Goal: Task Accomplishment & Management: Use online tool/utility

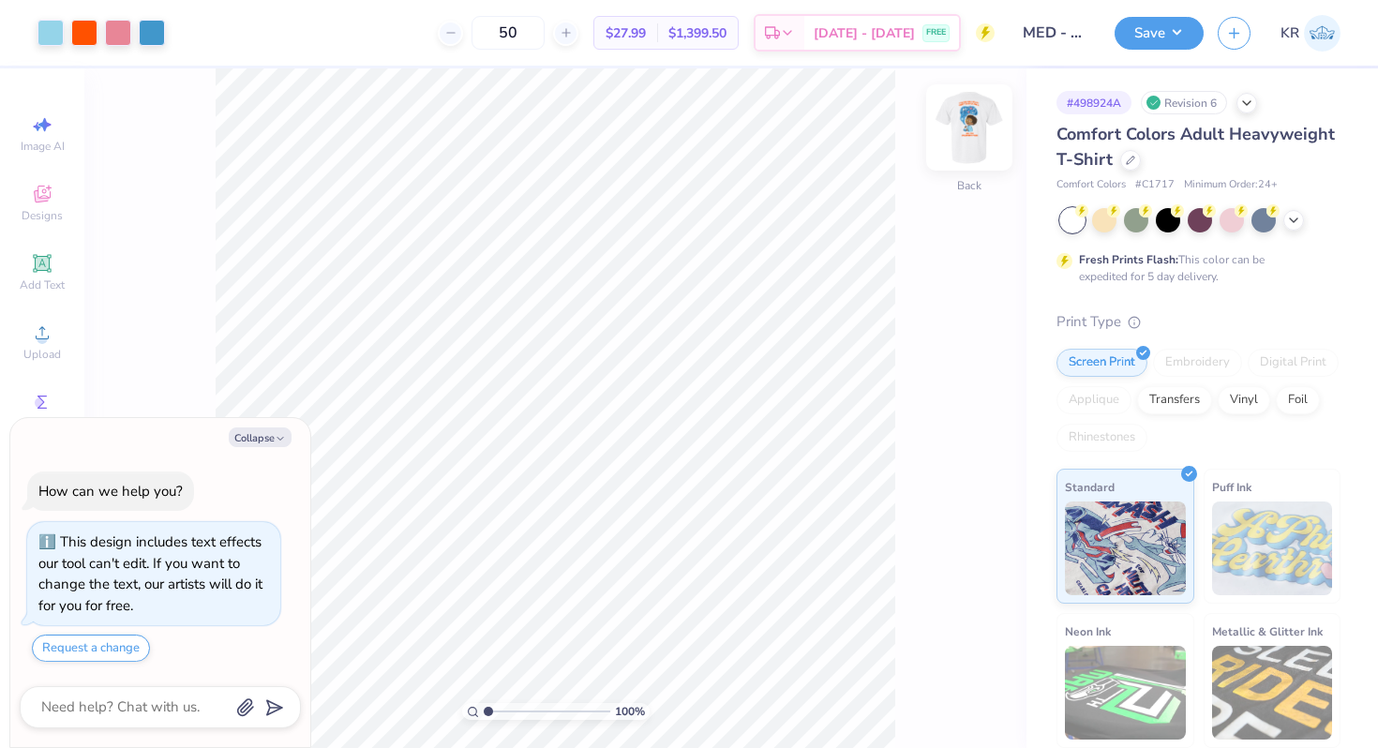
click at [978, 159] on div at bounding box center [969, 127] width 86 height 86
type textarea "x"
drag, startPoint x: 494, startPoint y: 709, endPoint x: 533, endPoint y: 710, distance: 39.4
type input "4.65"
click at [533, 710] on input "range" at bounding box center [547, 711] width 127 height 17
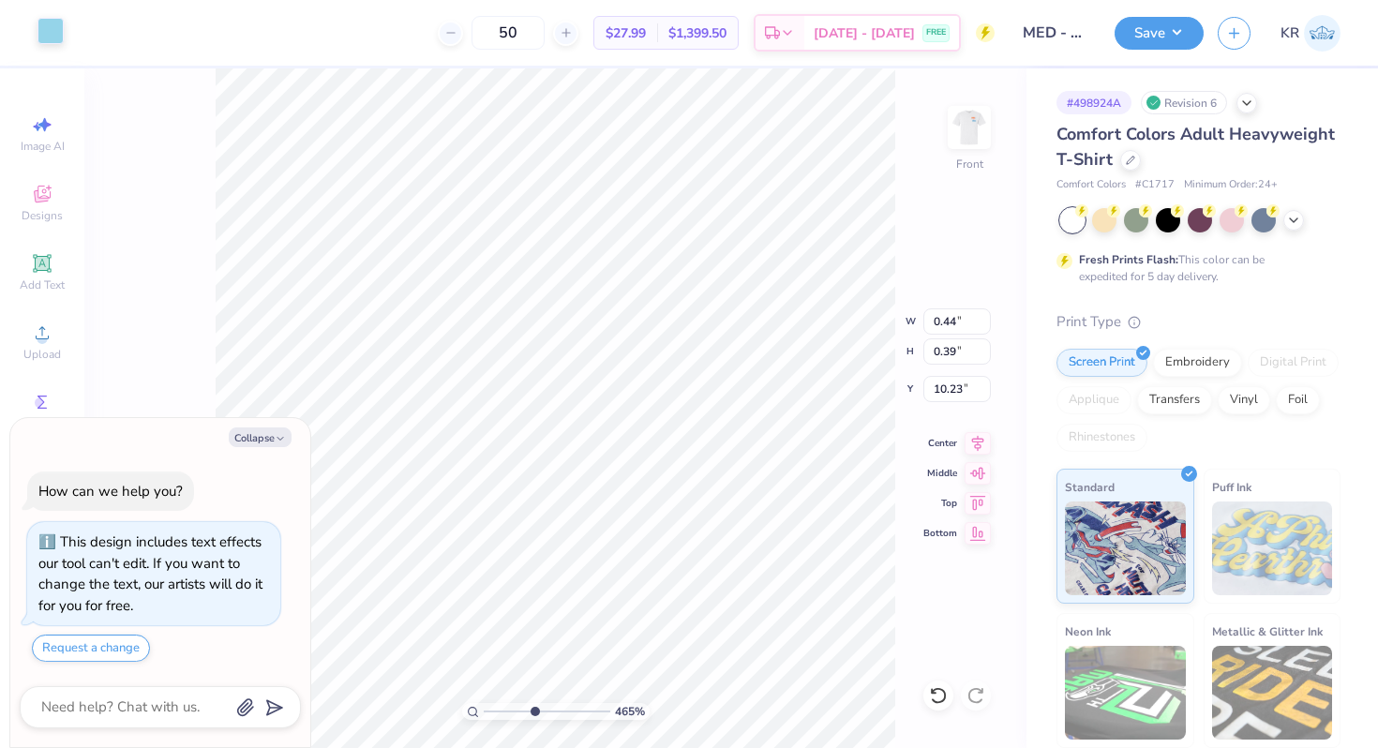
click at [51, 37] on div at bounding box center [50, 31] width 26 height 26
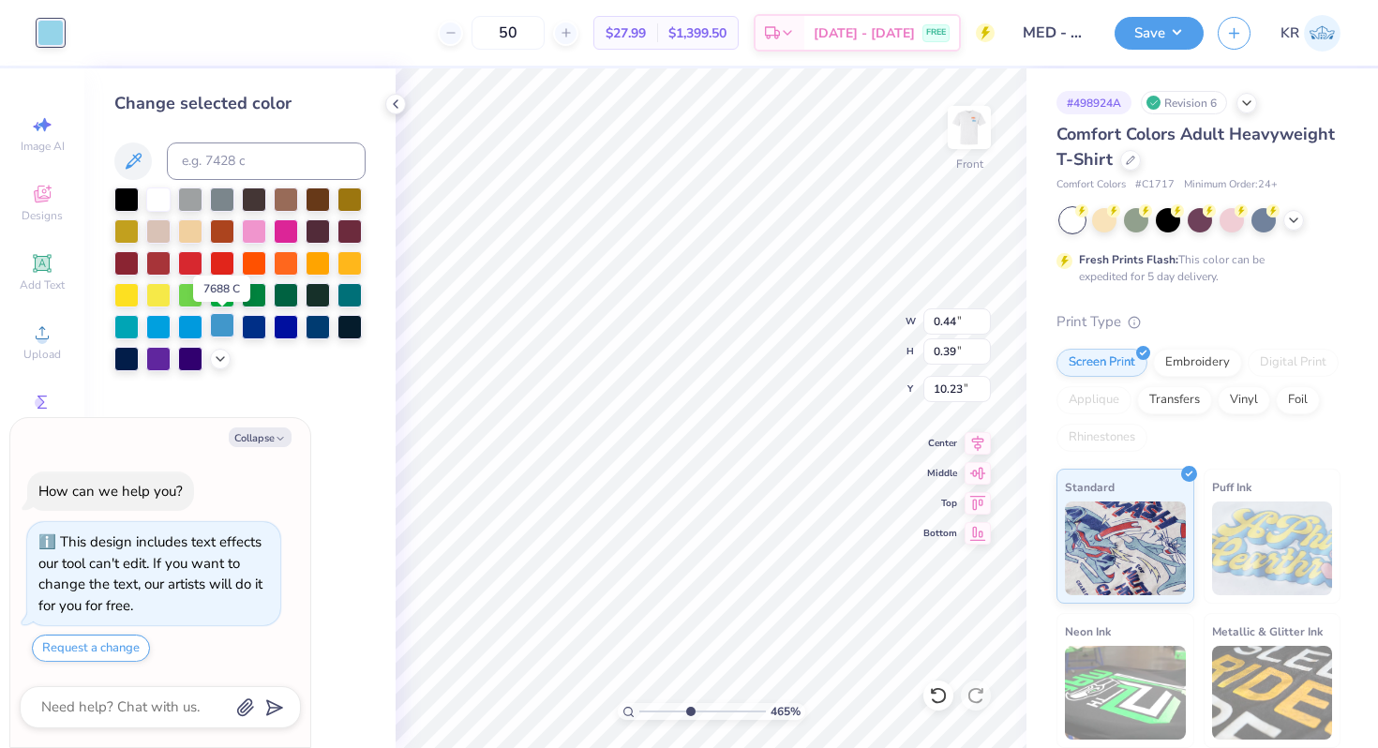
click at [221, 327] on div at bounding box center [222, 325] width 24 height 24
click at [195, 324] on div at bounding box center [190, 325] width 24 height 24
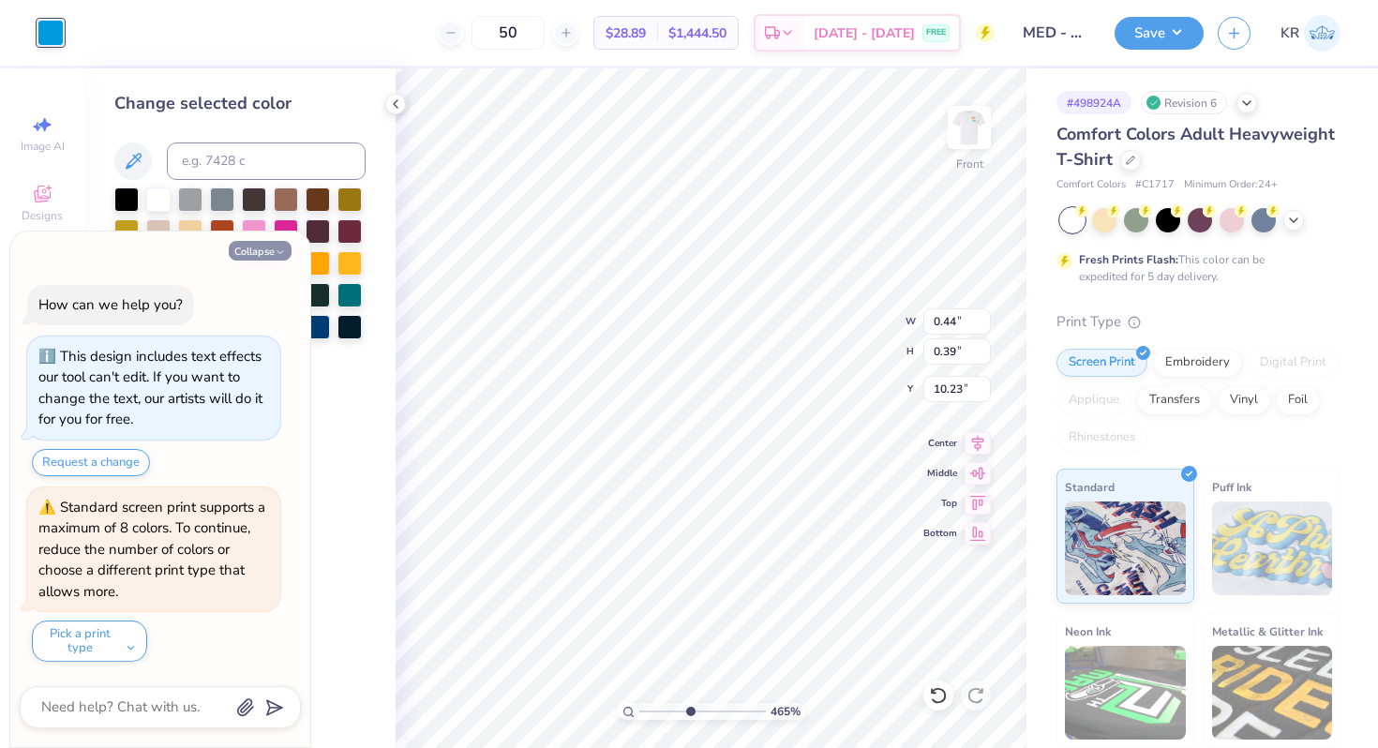
click at [275, 252] on icon "button" at bounding box center [280, 252] width 11 height 11
type textarea "x"
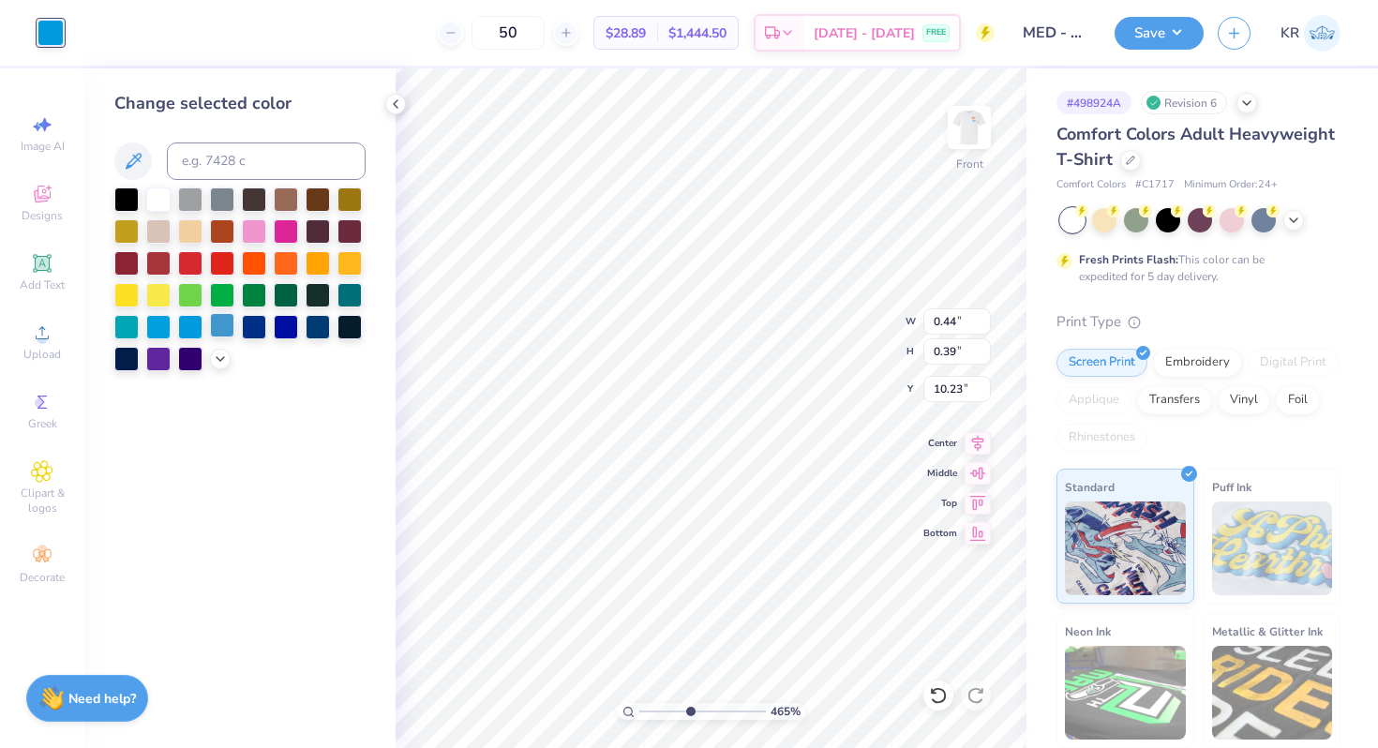
click at [227, 325] on div at bounding box center [222, 325] width 24 height 24
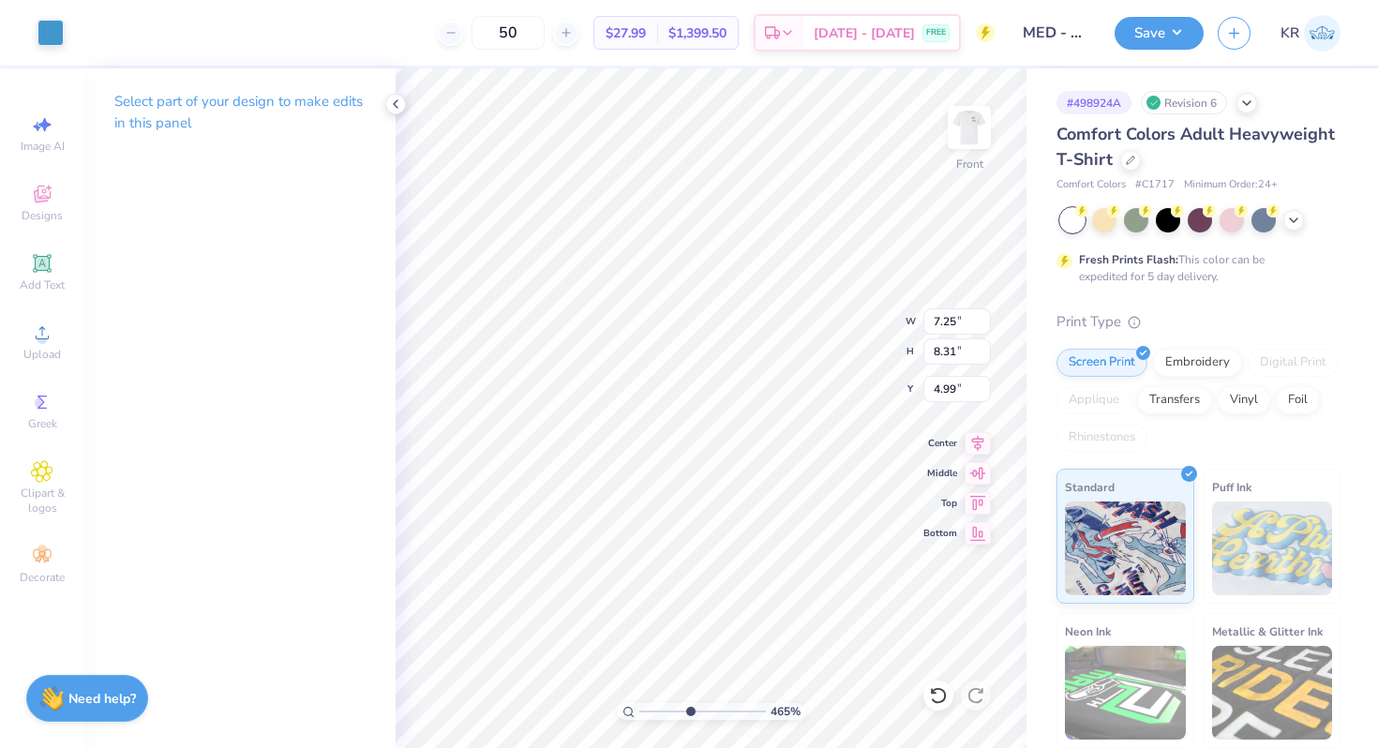
type input "4.98"
click at [99, 36] on div "Art colors 50 $27.99 Per Item $1,399.50 Total Est. Delivery [DATE] - [DATE] FRE…" at bounding box center [689, 33] width 1378 height 66
click at [83, 36] on div at bounding box center [84, 31] width 26 height 26
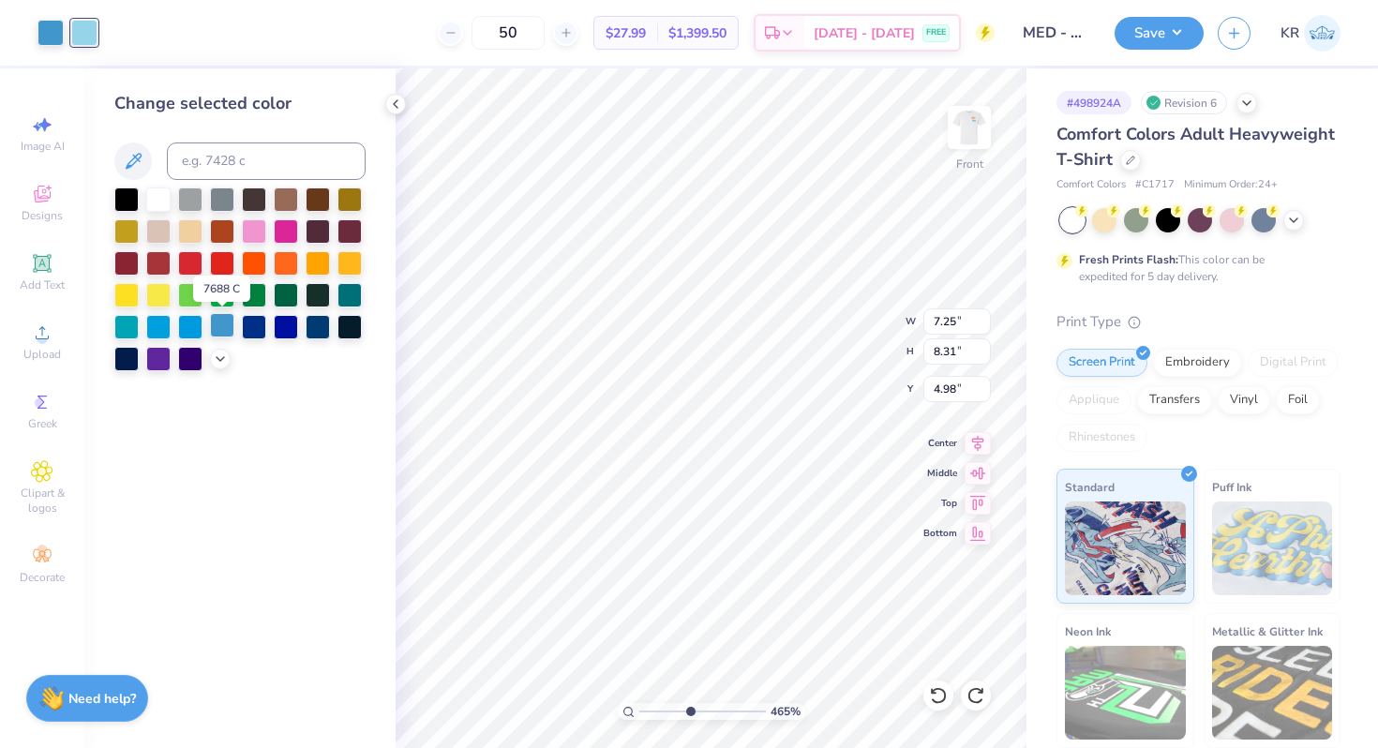
click at [227, 333] on div at bounding box center [222, 325] width 24 height 24
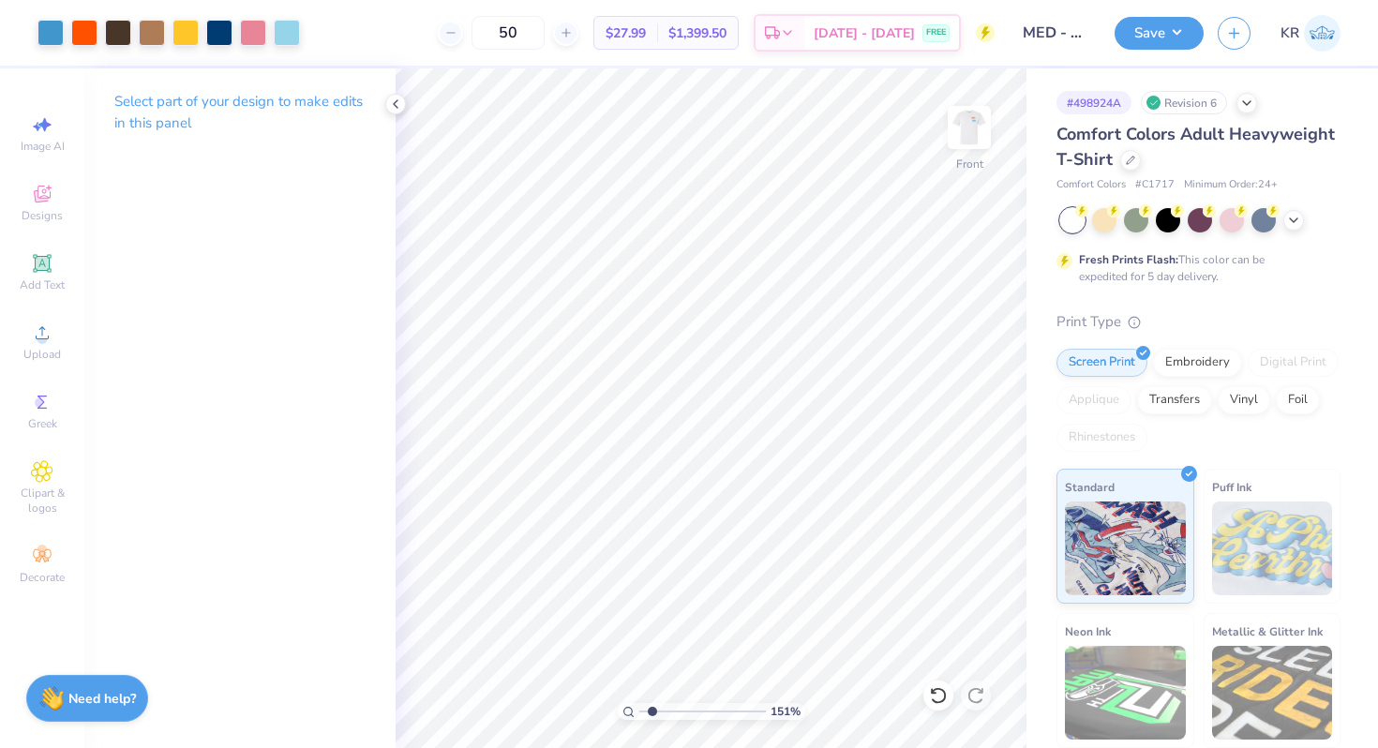
drag, startPoint x: 685, startPoint y: 713, endPoint x: 651, endPoint y: 713, distance: 33.7
click at [651, 713] on input "range" at bounding box center [702, 711] width 127 height 17
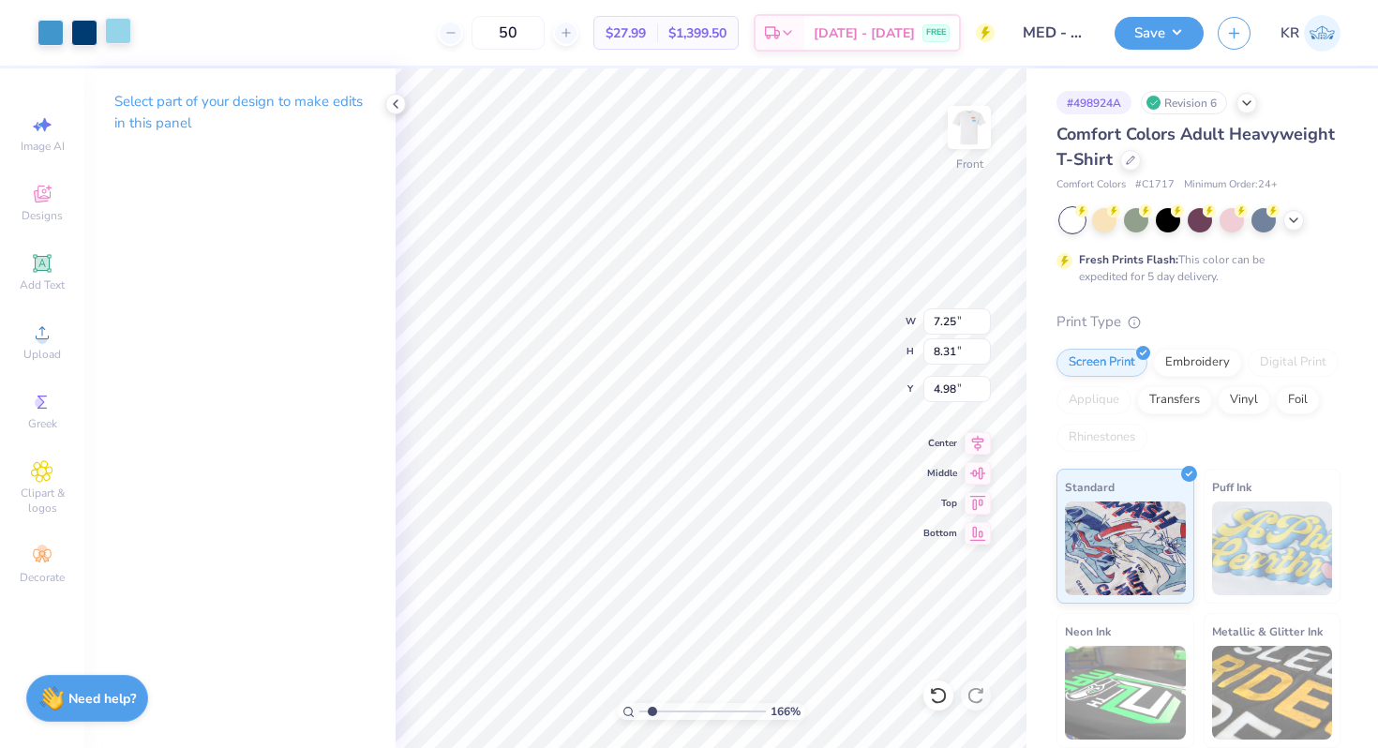
click at [118, 38] on div at bounding box center [118, 31] width 26 height 26
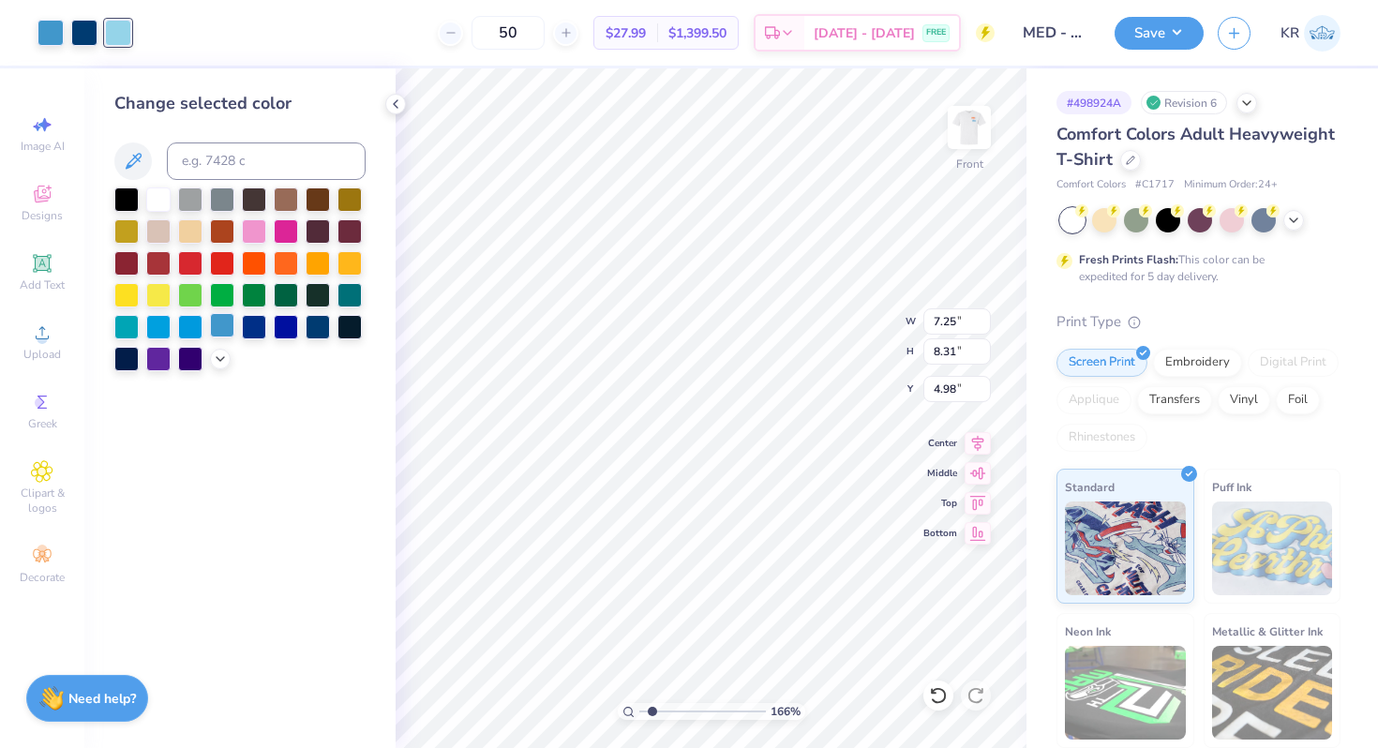
click at [218, 328] on div at bounding box center [222, 325] width 24 height 24
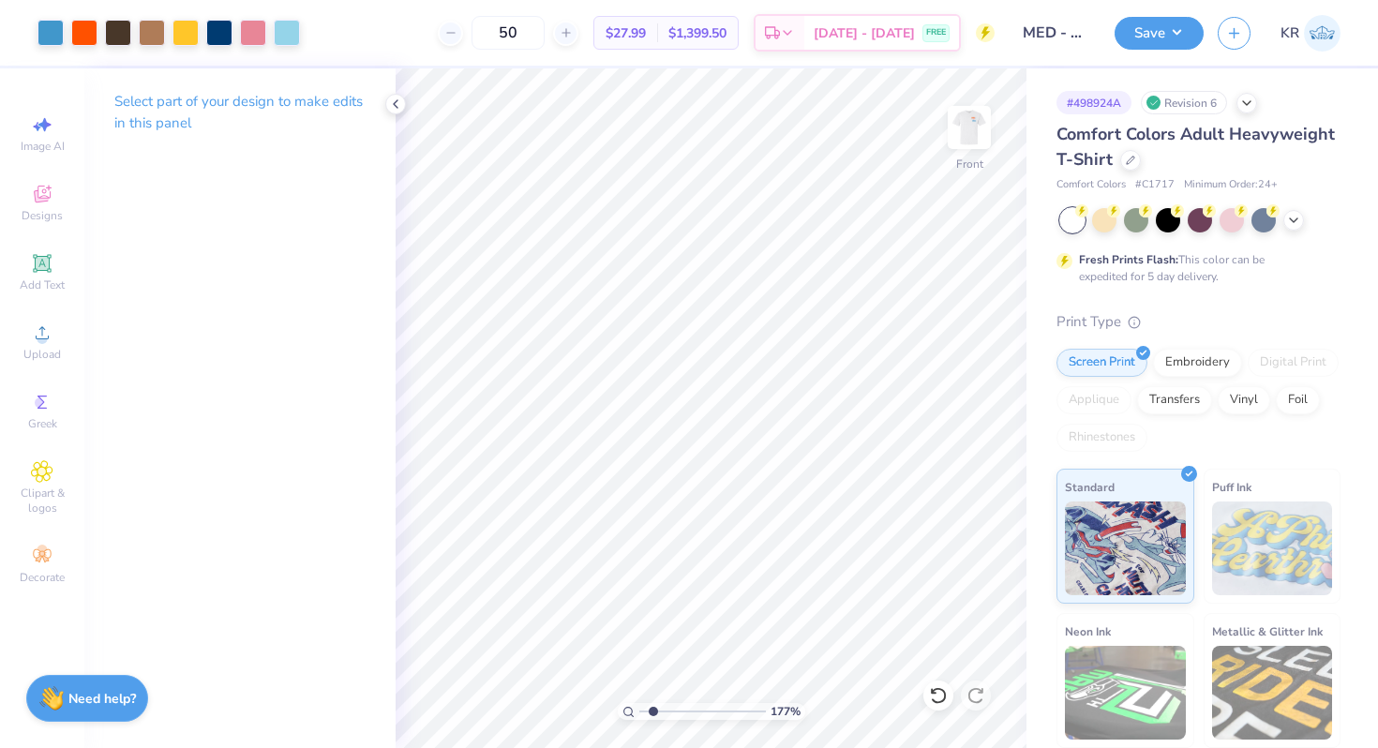
click at [653, 712] on input "range" at bounding box center [702, 711] width 127 height 17
click at [662, 712] on input "range" at bounding box center [702, 711] width 127 height 17
click at [664, 712] on input "range" at bounding box center [702, 711] width 127 height 17
drag, startPoint x: 663, startPoint y: 711, endPoint x: 621, endPoint y: 711, distance: 41.2
click at [639, 711] on input "range" at bounding box center [702, 711] width 127 height 17
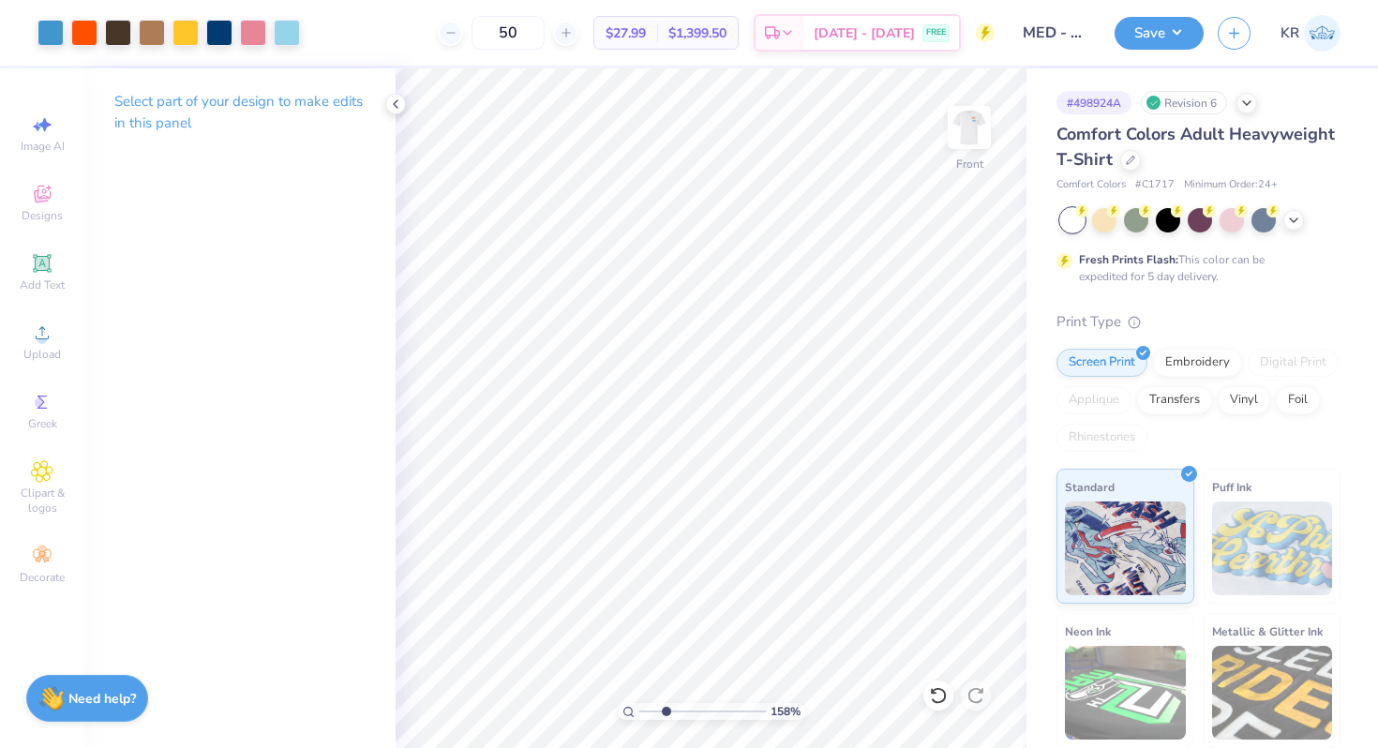
drag, startPoint x: 645, startPoint y: 714, endPoint x: 665, endPoint y: 714, distance: 19.7
type input "2.74"
click at [665, 714] on input "range" at bounding box center [702, 711] width 127 height 17
type input "4.98"
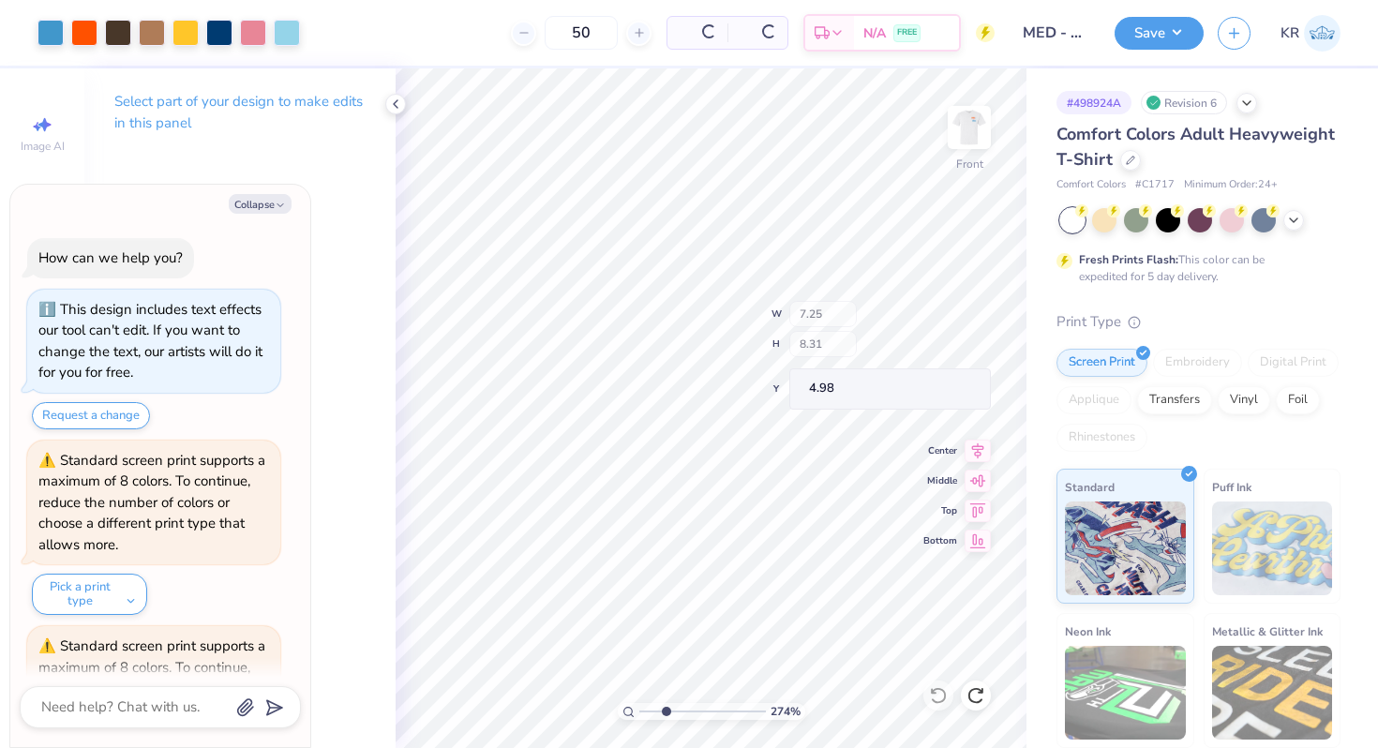
scroll to position [139, 0]
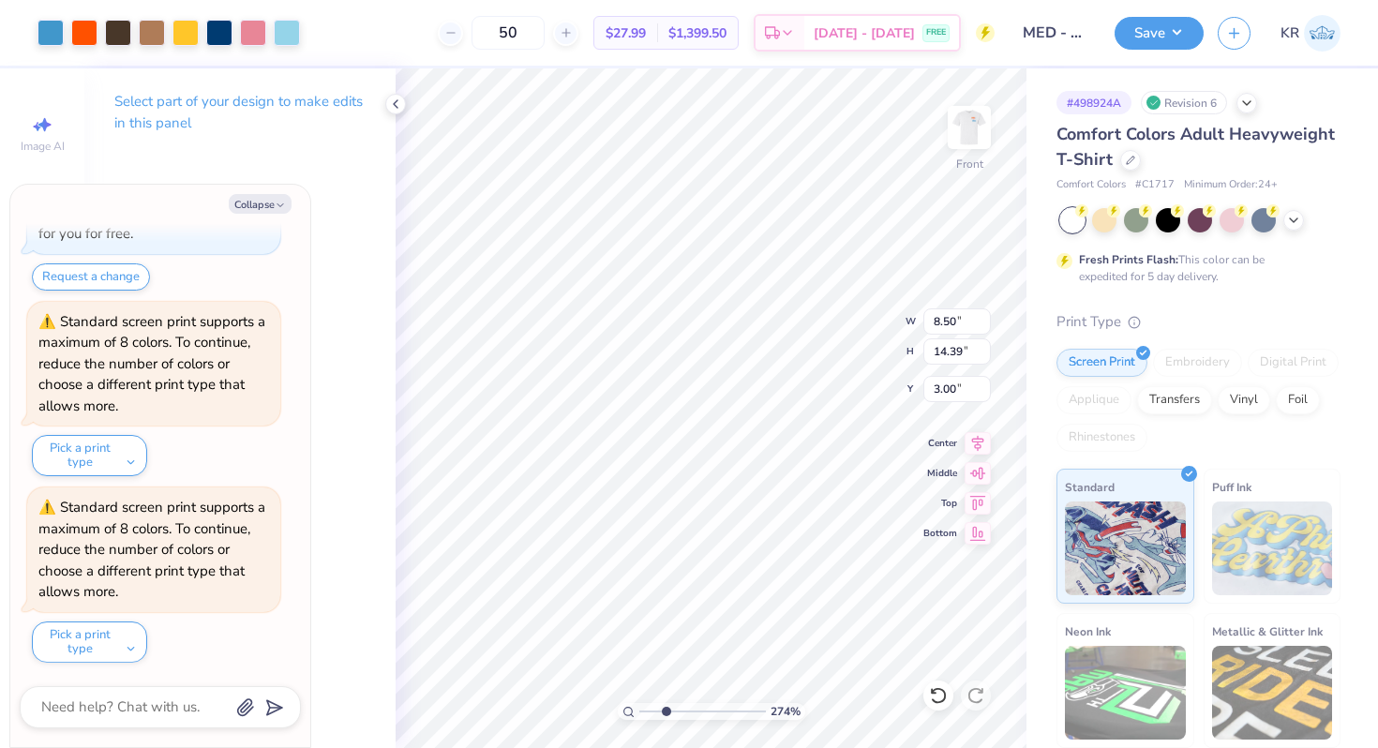
type textarea "x"
type input "7.25"
type input "8.31"
type input "4.98"
click at [91, 37] on div at bounding box center [84, 31] width 26 height 26
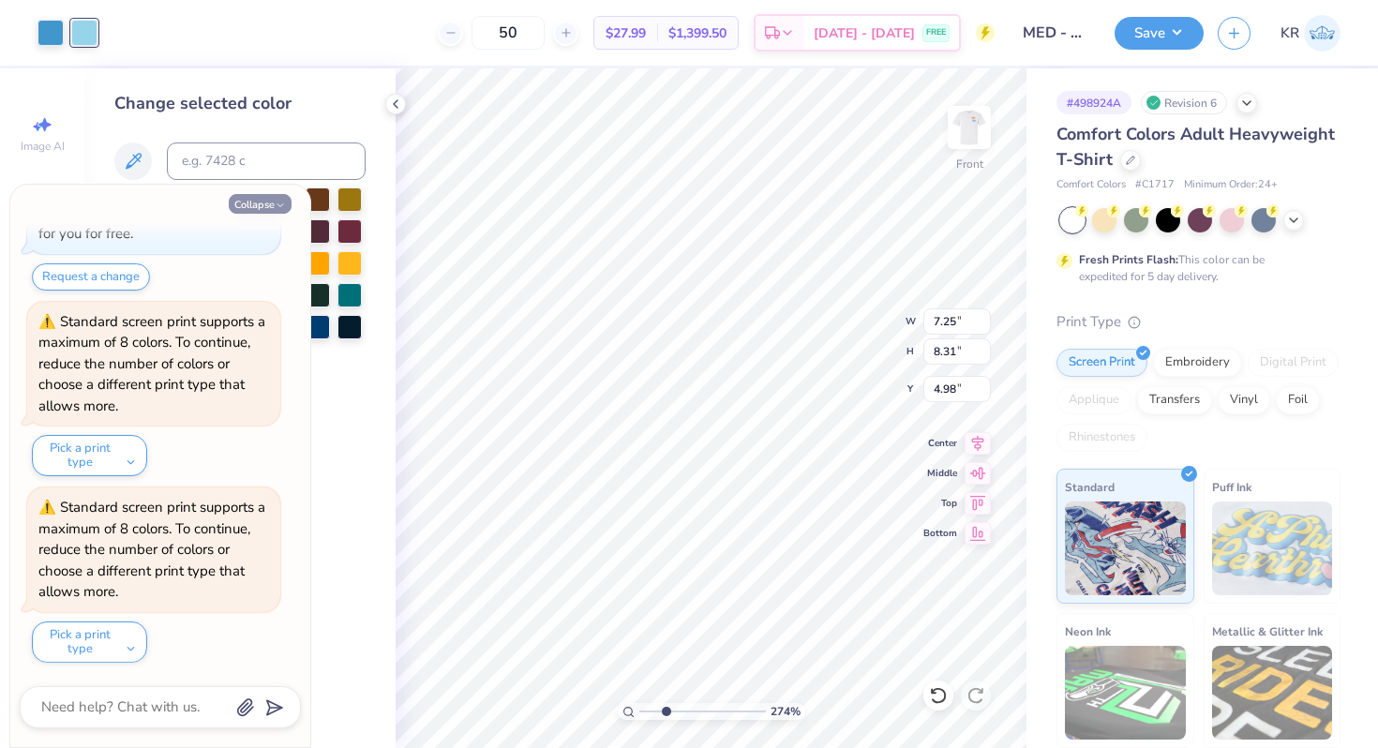
click at [262, 198] on button "Collapse" at bounding box center [260, 204] width 63 height 20
type textarea "x"
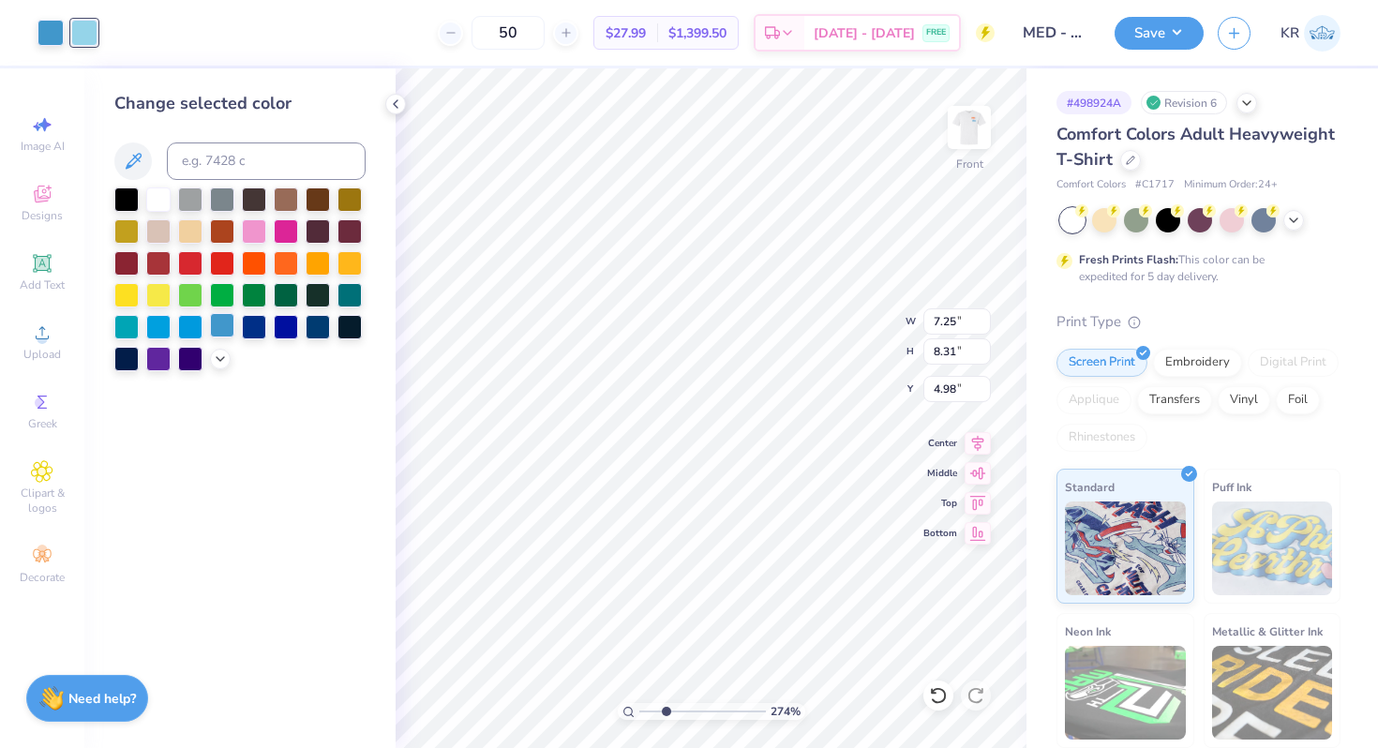
click at [221, 330] on div at bounding box center [222, 325] width 24 height 24
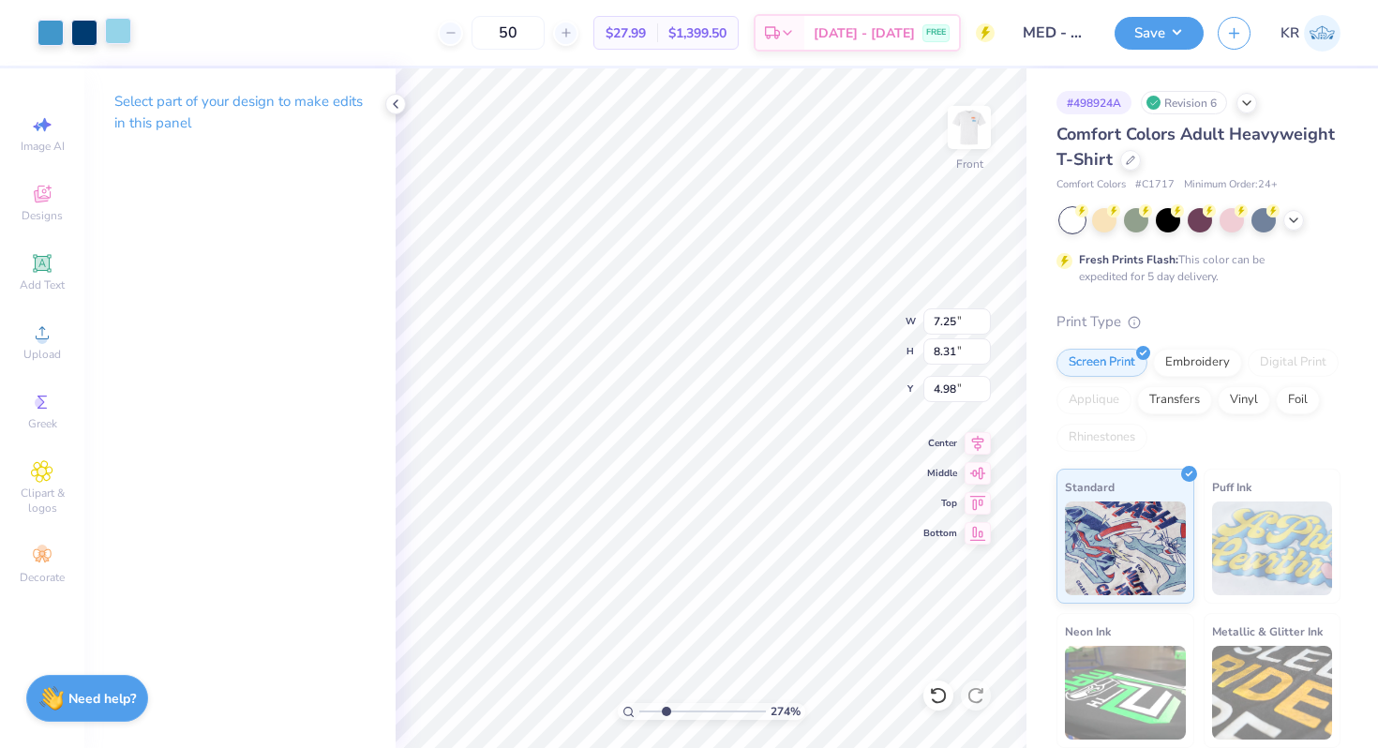
click at [112, 34] on div at bounding box center [118, 31] width 26 height 26
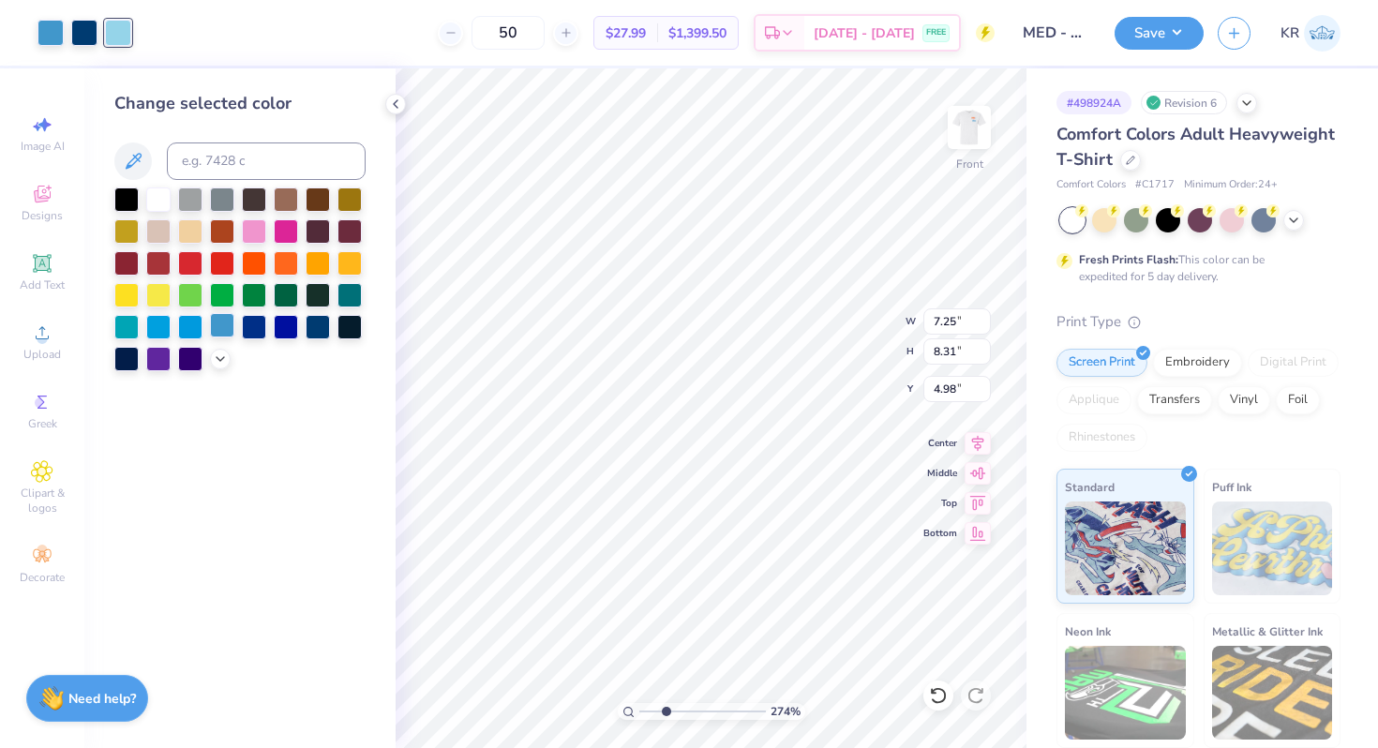
click at [222, 331] on div at bounding box center [222, 325] width 24 height 24
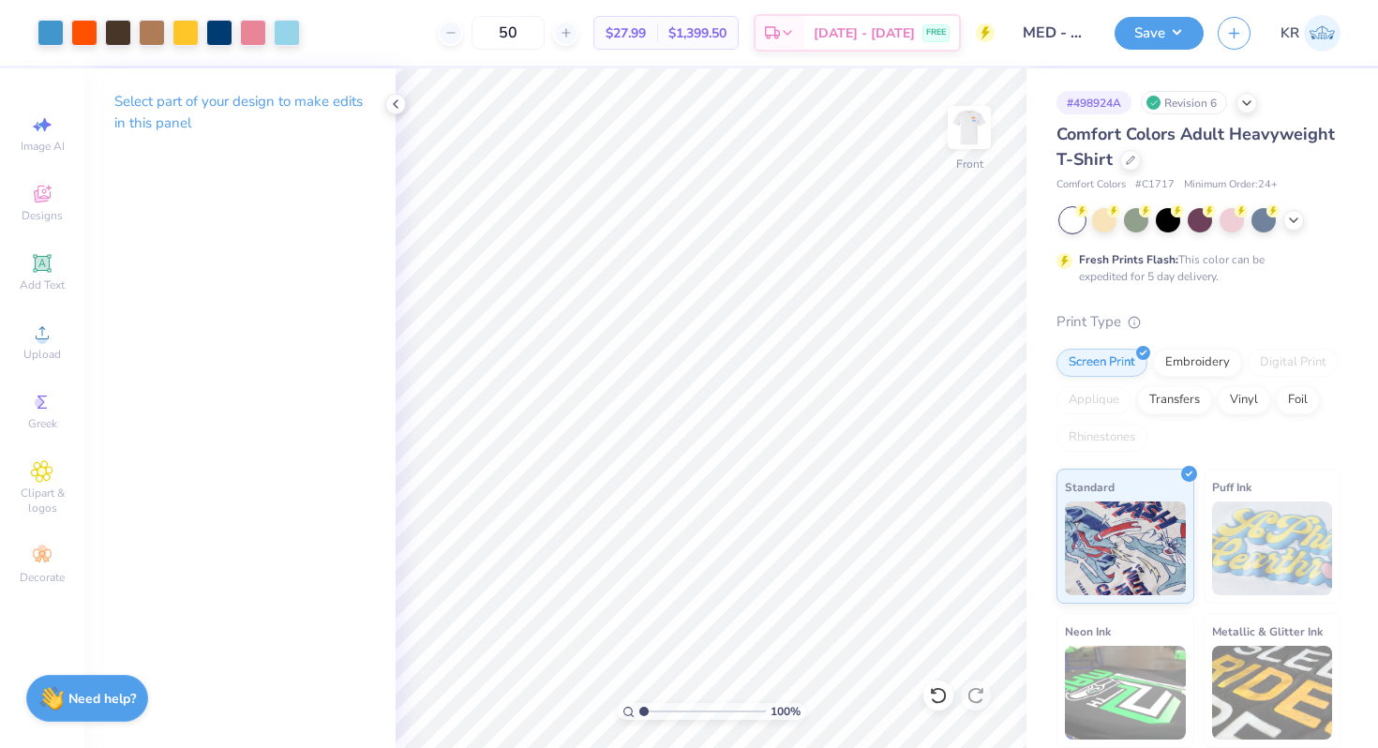
drag, startPoint x: 666, startPoint y: 710, endPoint x: 615, endPoint y: 710, distance: 50.6
type input "1"
click at [639, 710] on input "range" at bounding box center [702, 711] width 127 height 17
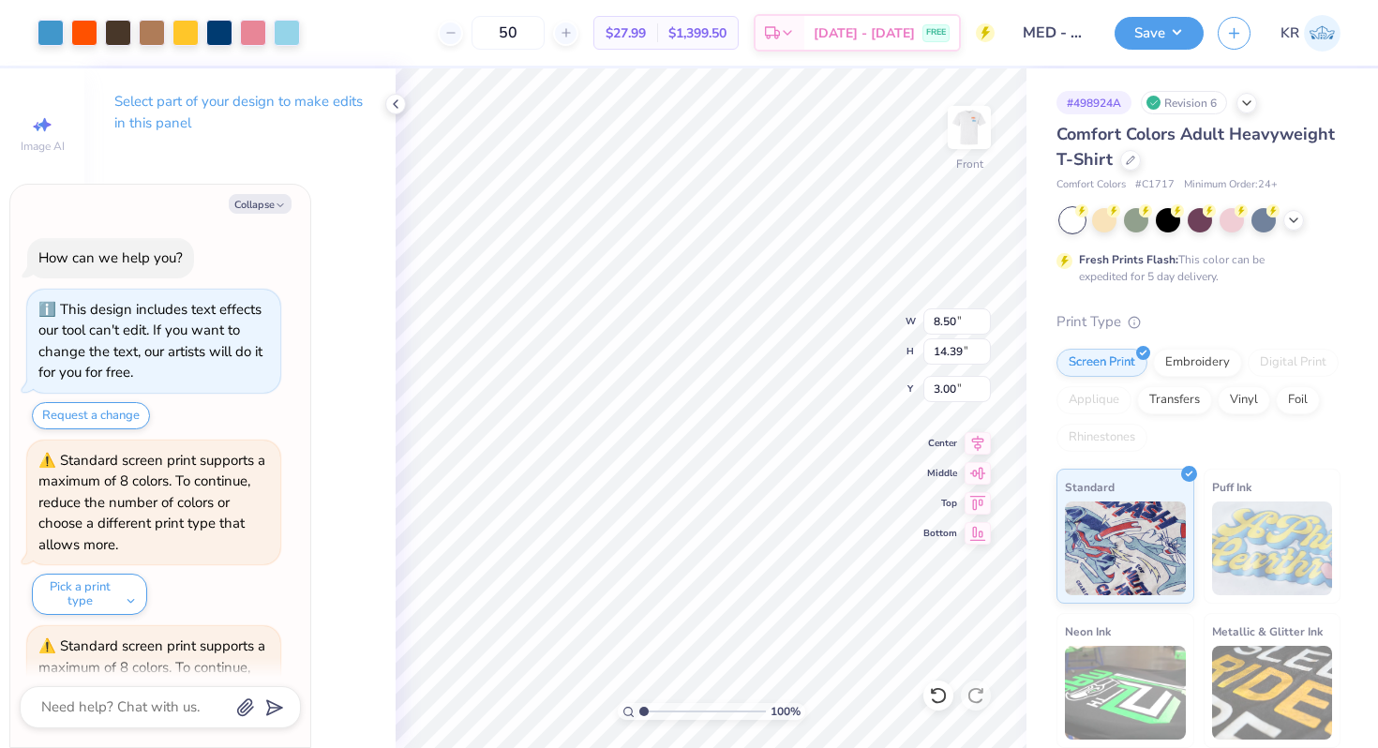
scroll to position [294, 0]
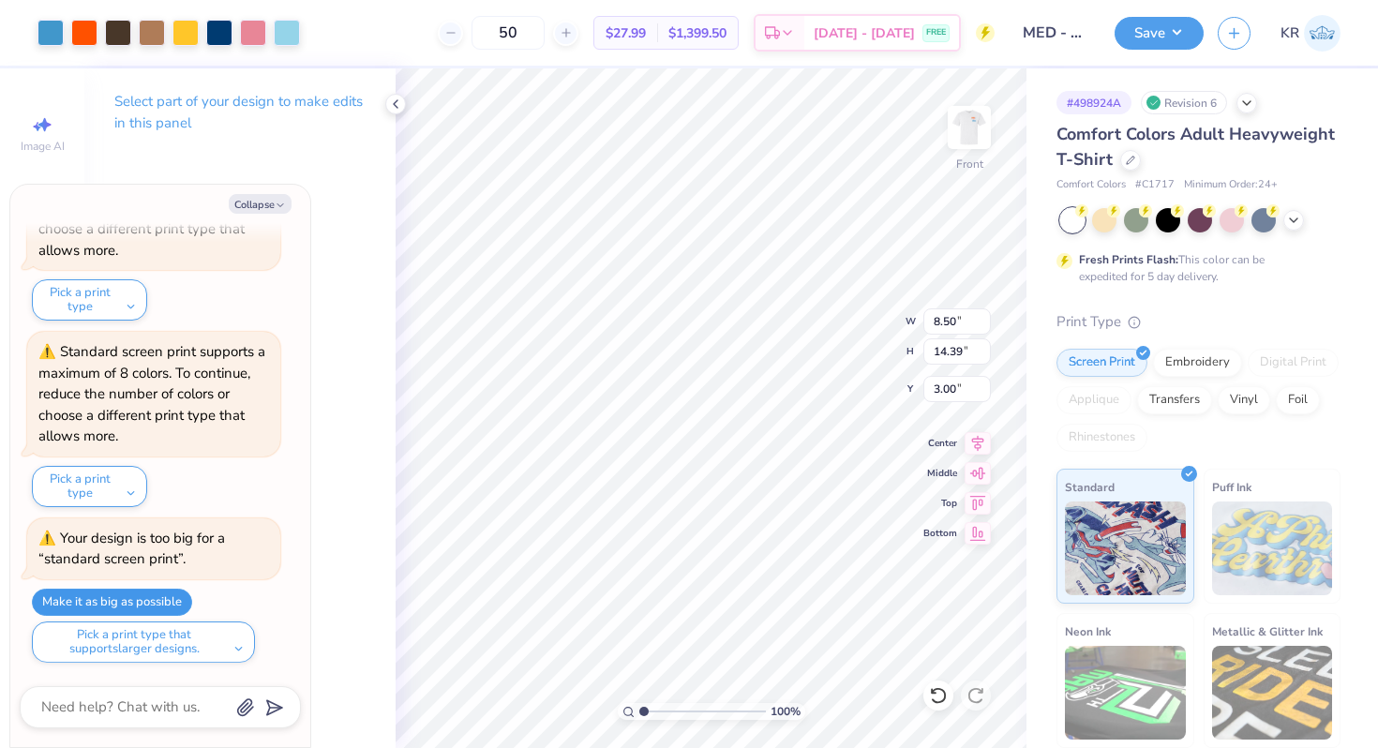
click at [98, 597] on button "Make it as big as possible" at bounding box center [112, 602] width 160 height 27
type textarea "x"
click at [158, 605] on button "Make it as big as possible" at bounding box center [112, 602] width 160 height 27
type textarea "x"
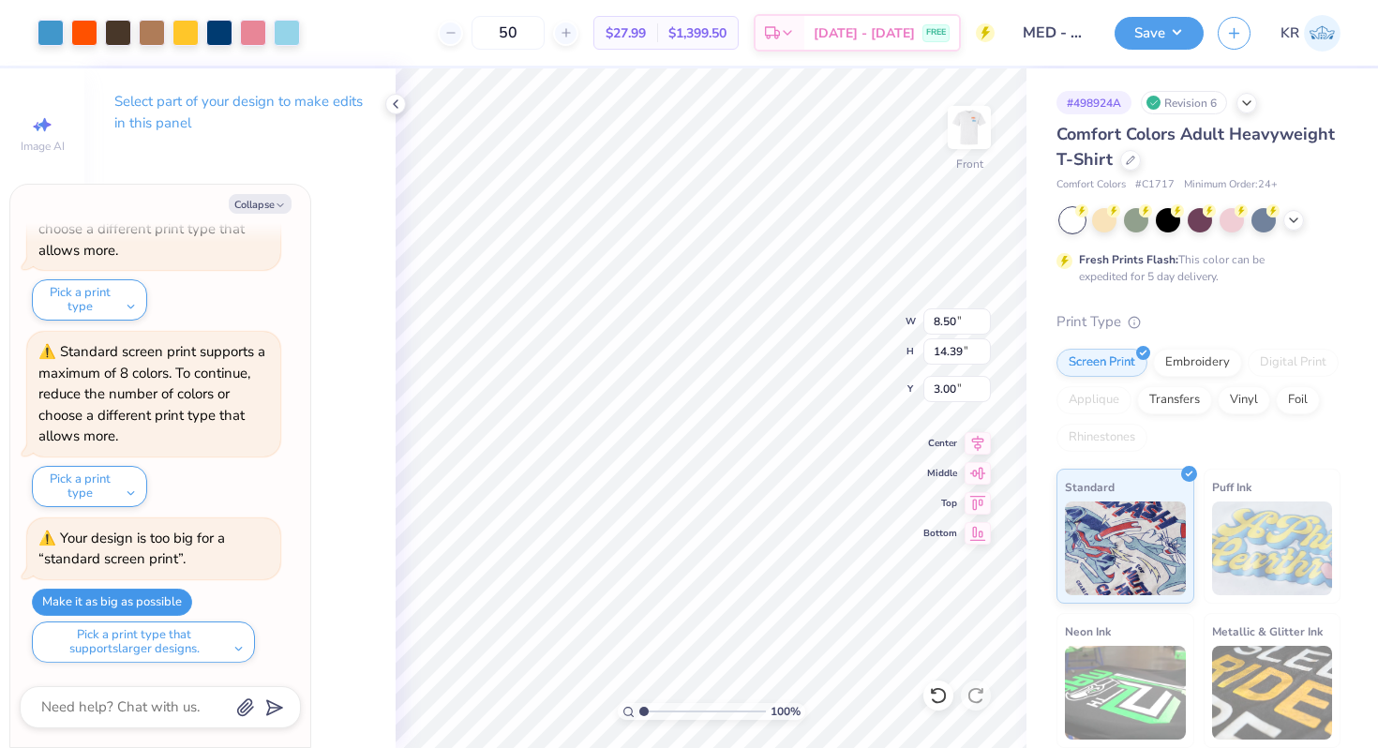
type input "9.23"
type input "15.62"
type textarea "x"
type input "9.71"
type input "16.44"
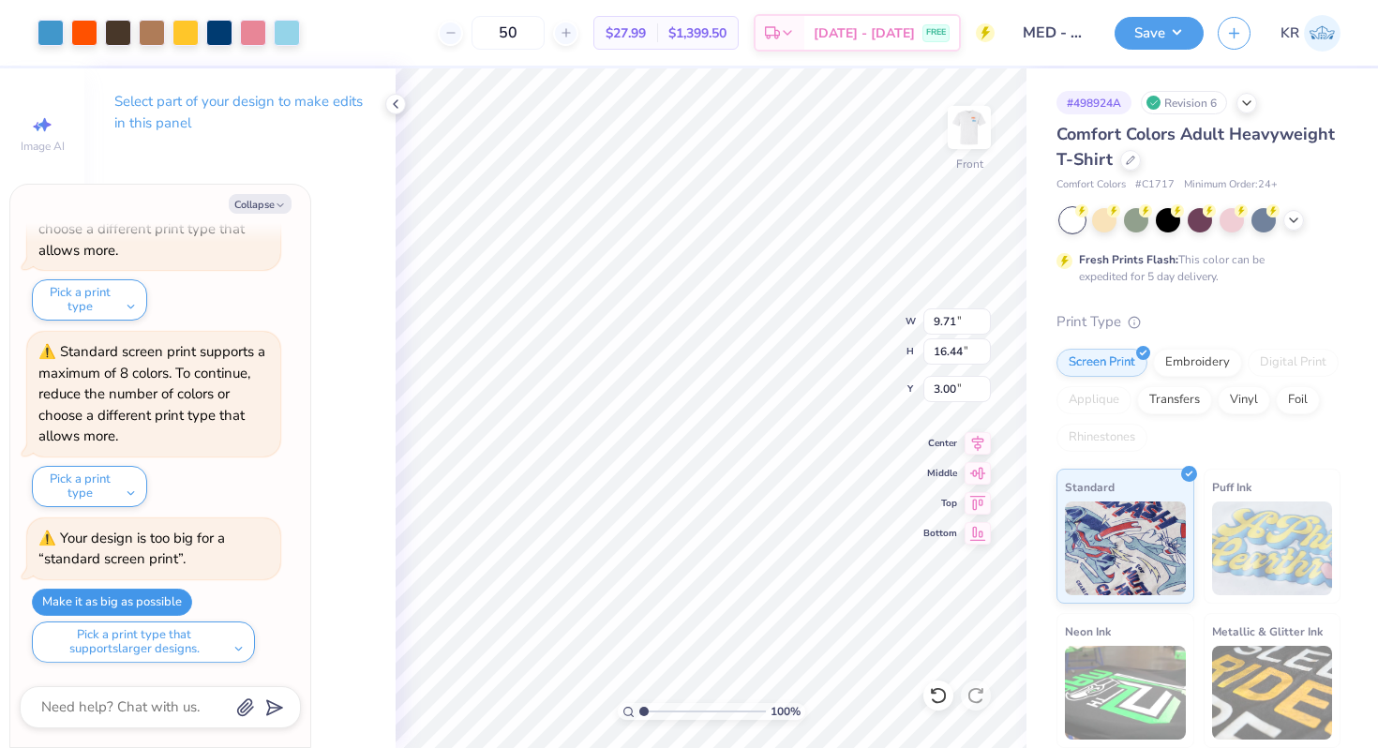
type textarea "x"
type input "10.28"
type input "17.41"
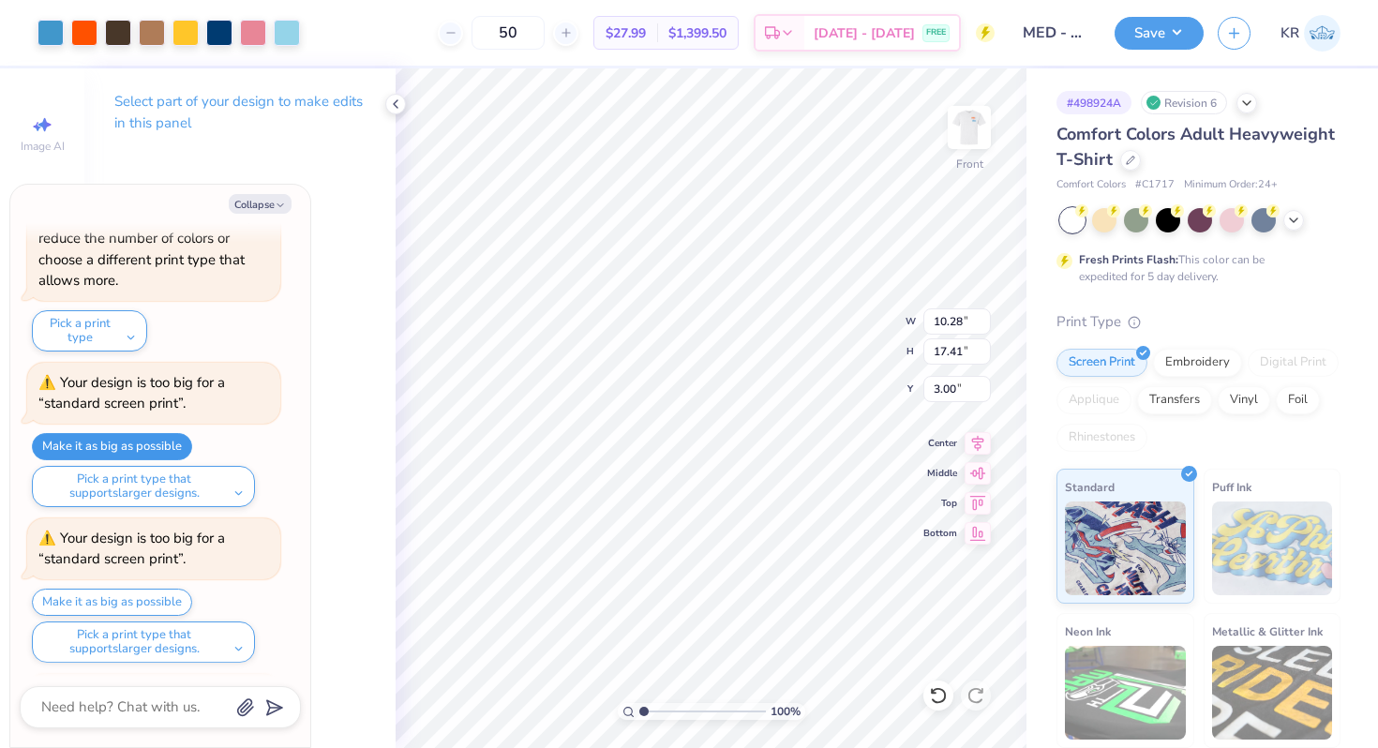
scroll to position [606, 0]
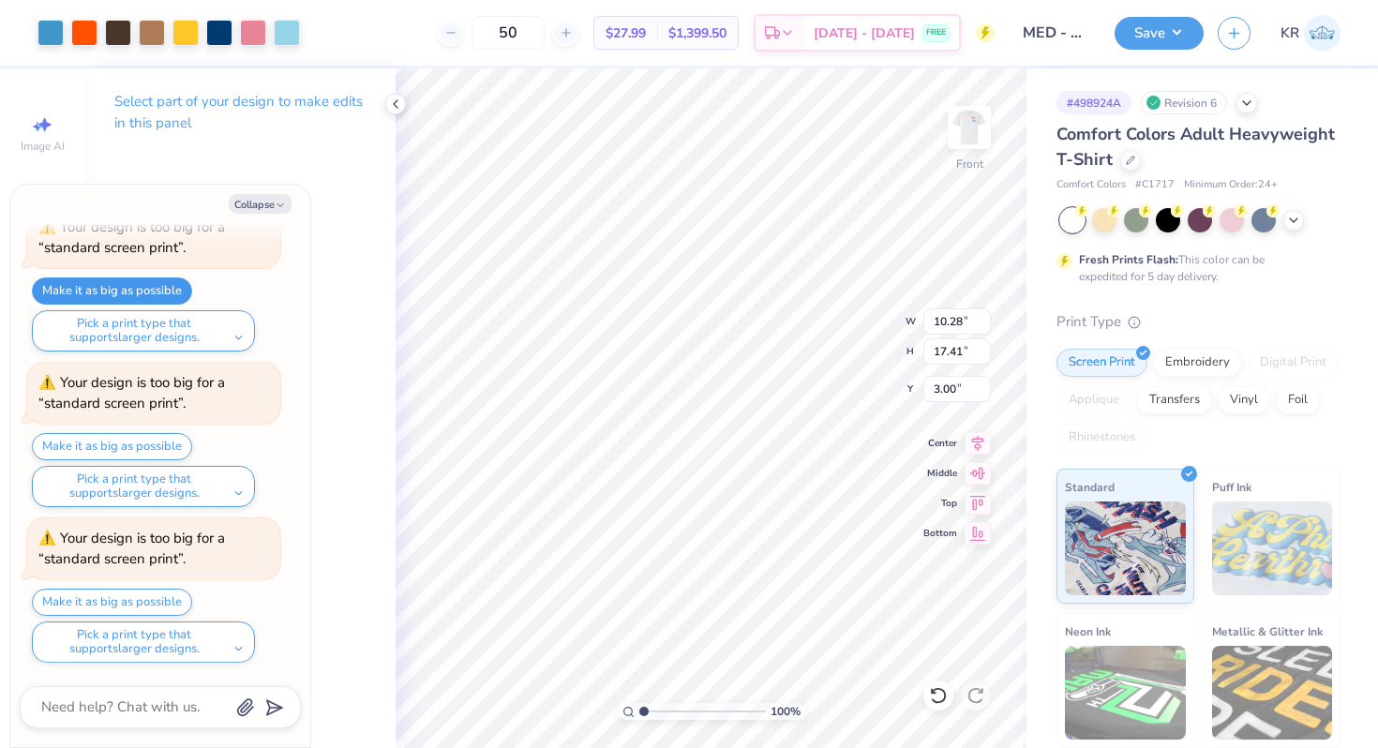
type textarea "x"
type input "10.49"
type input "17.77"
drag, startPoint x: 642, startPoint y: 711, endPoint x: 632, endPoint y: 711, distance: 10.3
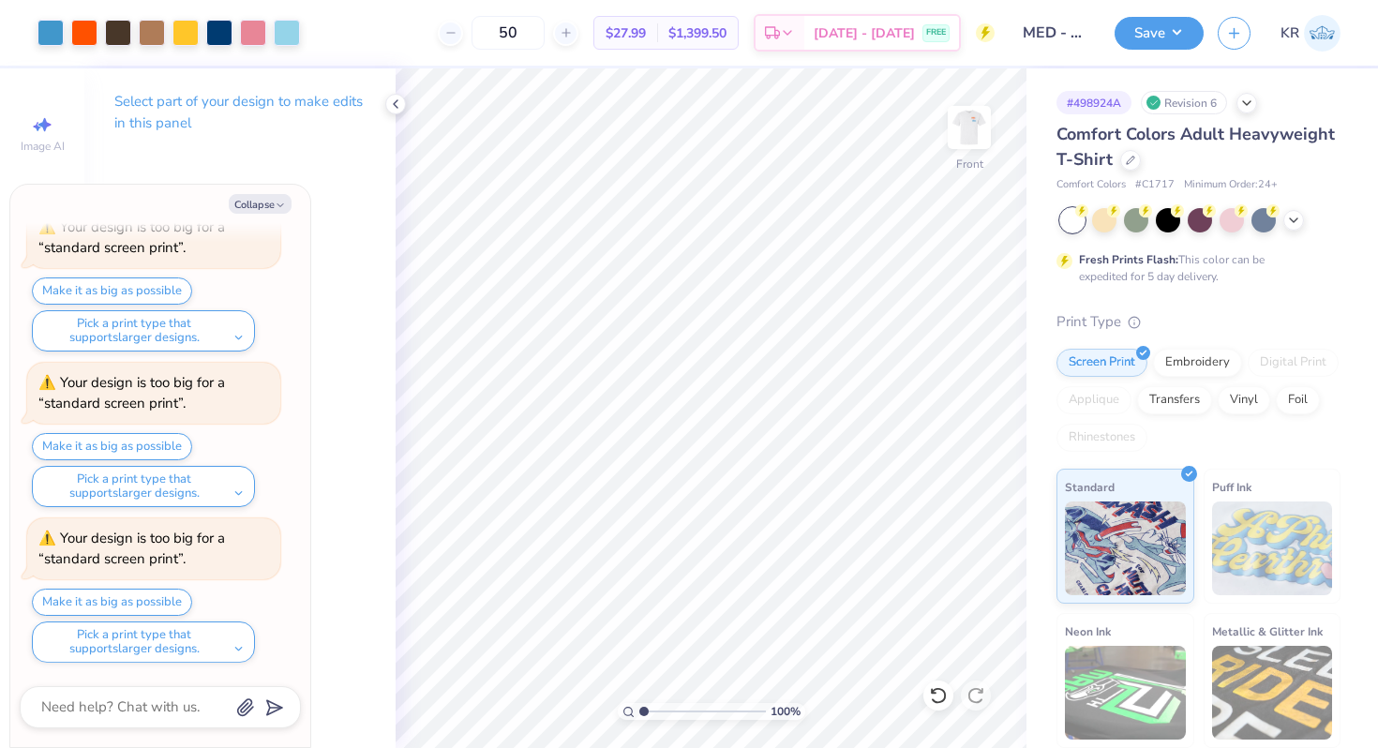
click at [639, 711] on input "range" at bounding box center [702, 711] width 127 height 17
click at [977, 134] on img at bounding box center [969, 127] width 75 height 75
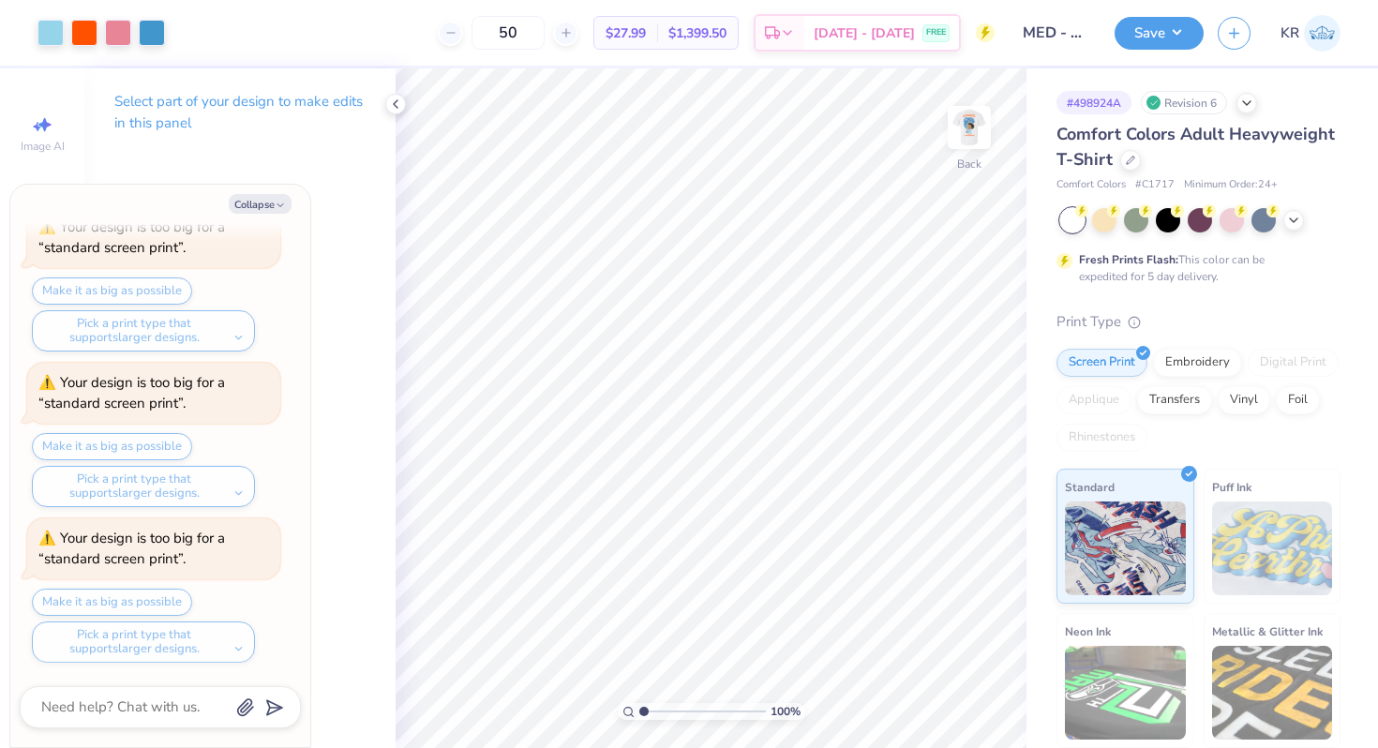
click at [977, 134] on img at bounding box center [968, 127] width 37 height 37
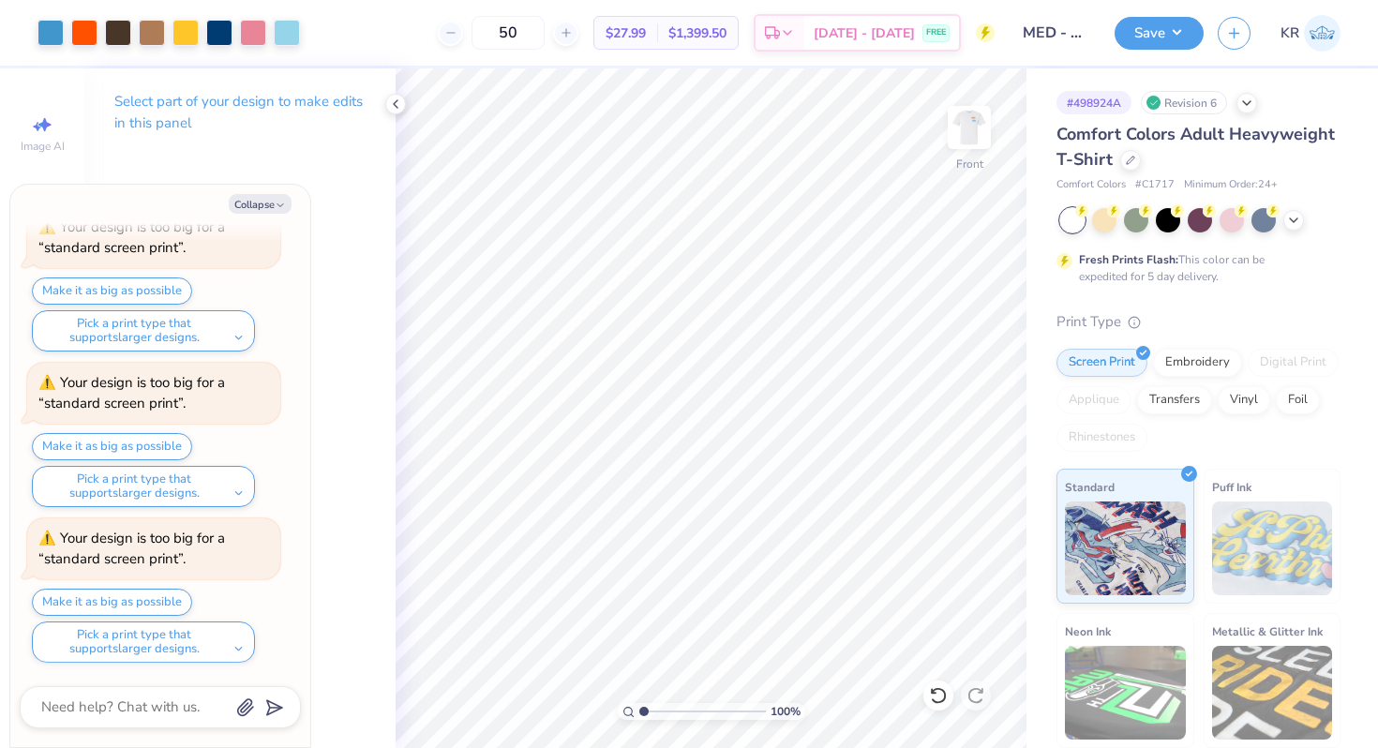
click at [977, 134] on img at bounding box center [968, 127] width 37 height 37
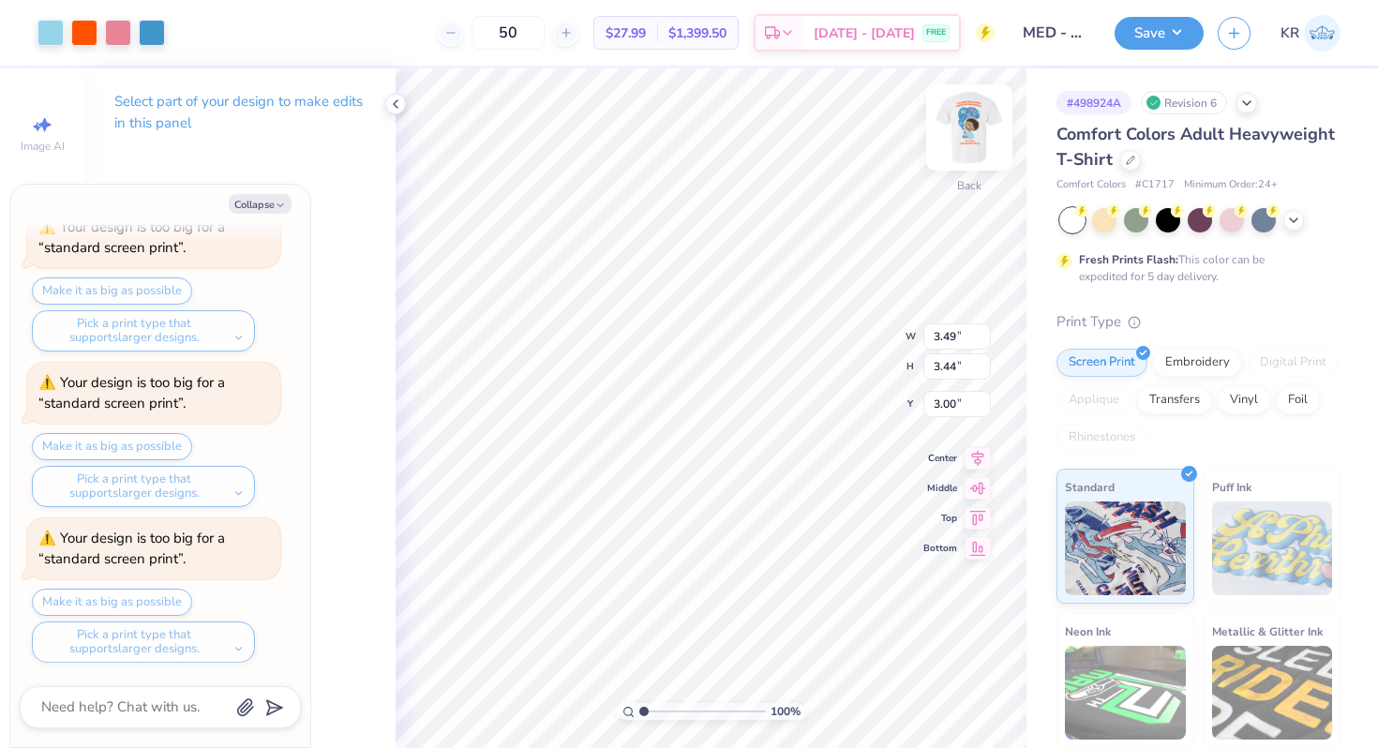
type textarea "x"
type input "3.51"
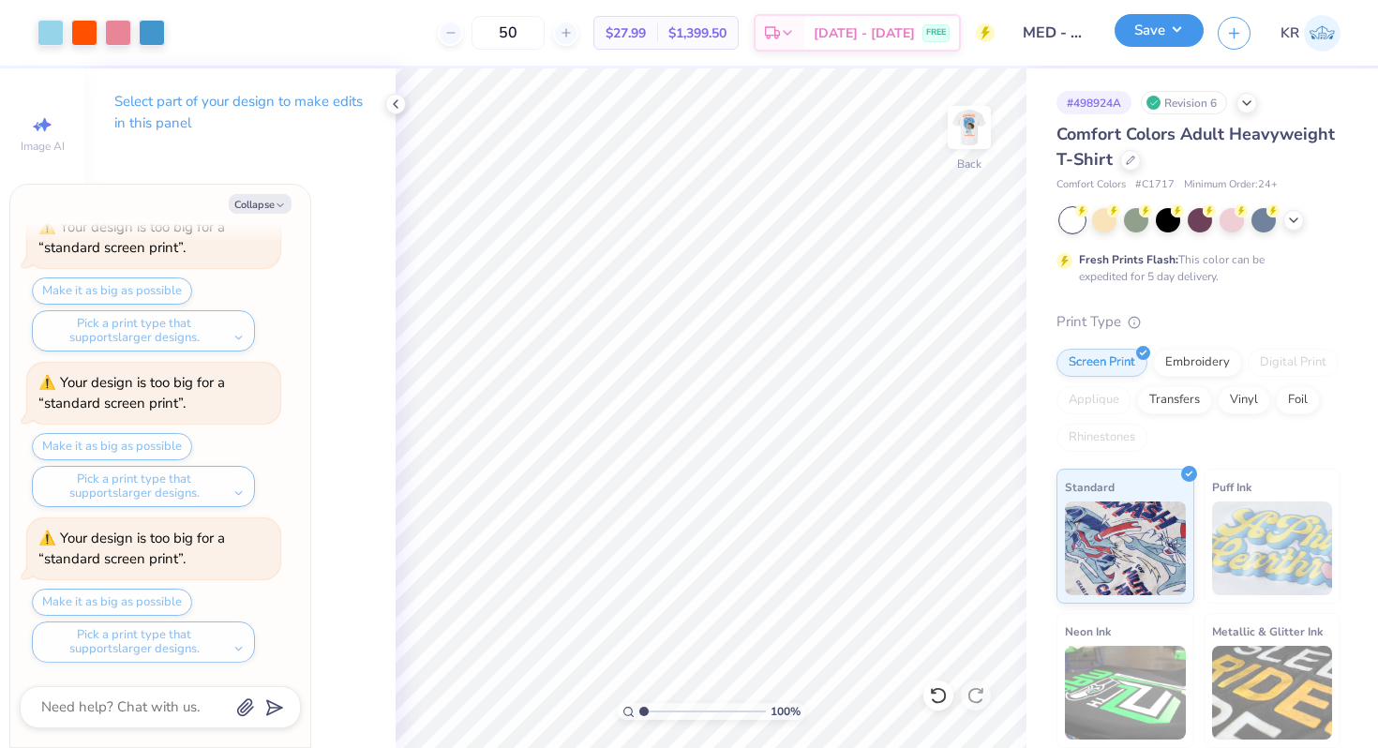
click at [1158, 33] on button "Save" at bounding box center [1159, 30] width 89 height 33
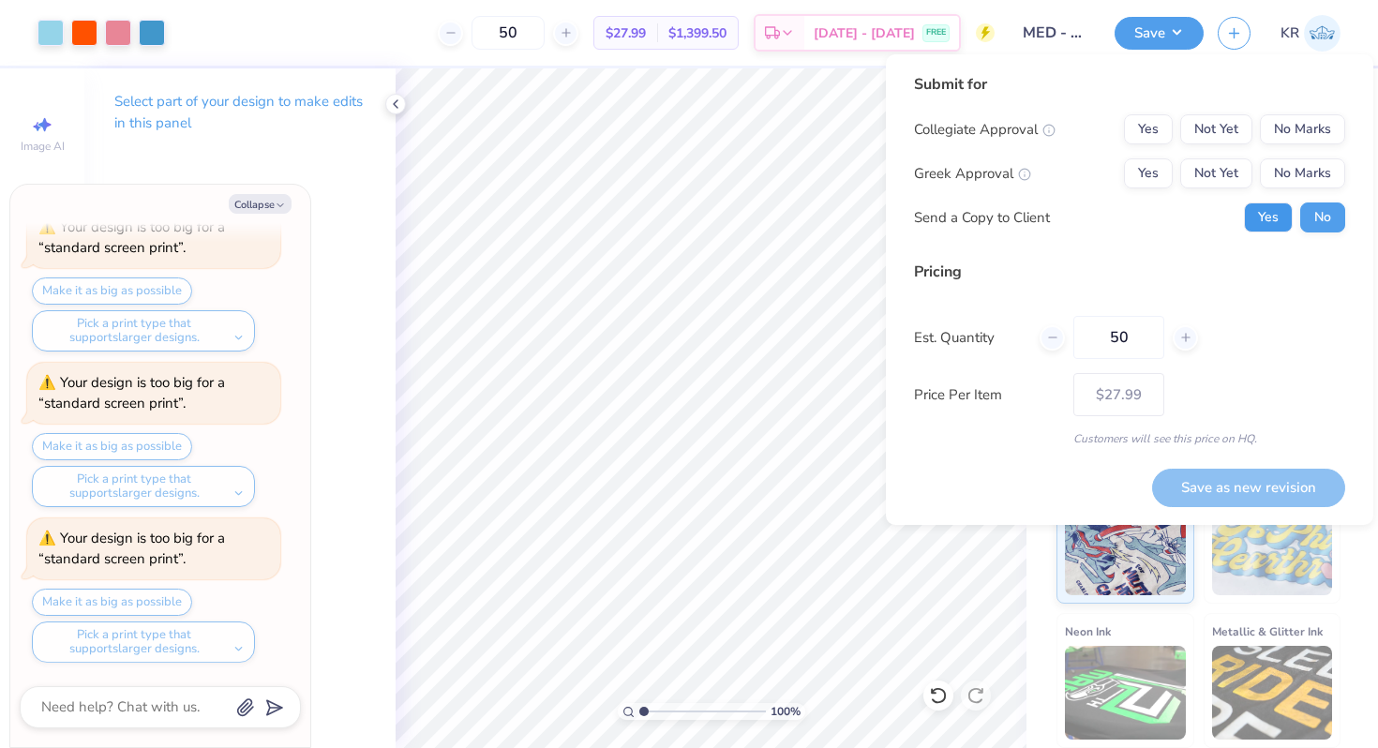
click at [1265, 223] on button "Yes" at bounding box center [1268, 217] width 49 height 30
type textarea "x"
click at [1162, 178] on button "Yes" at bounding box center [1148, 173] width 49 height 30
click at [1295, 135] on button "No Marks" at bounding box center [1302, 129] width 85 height 30
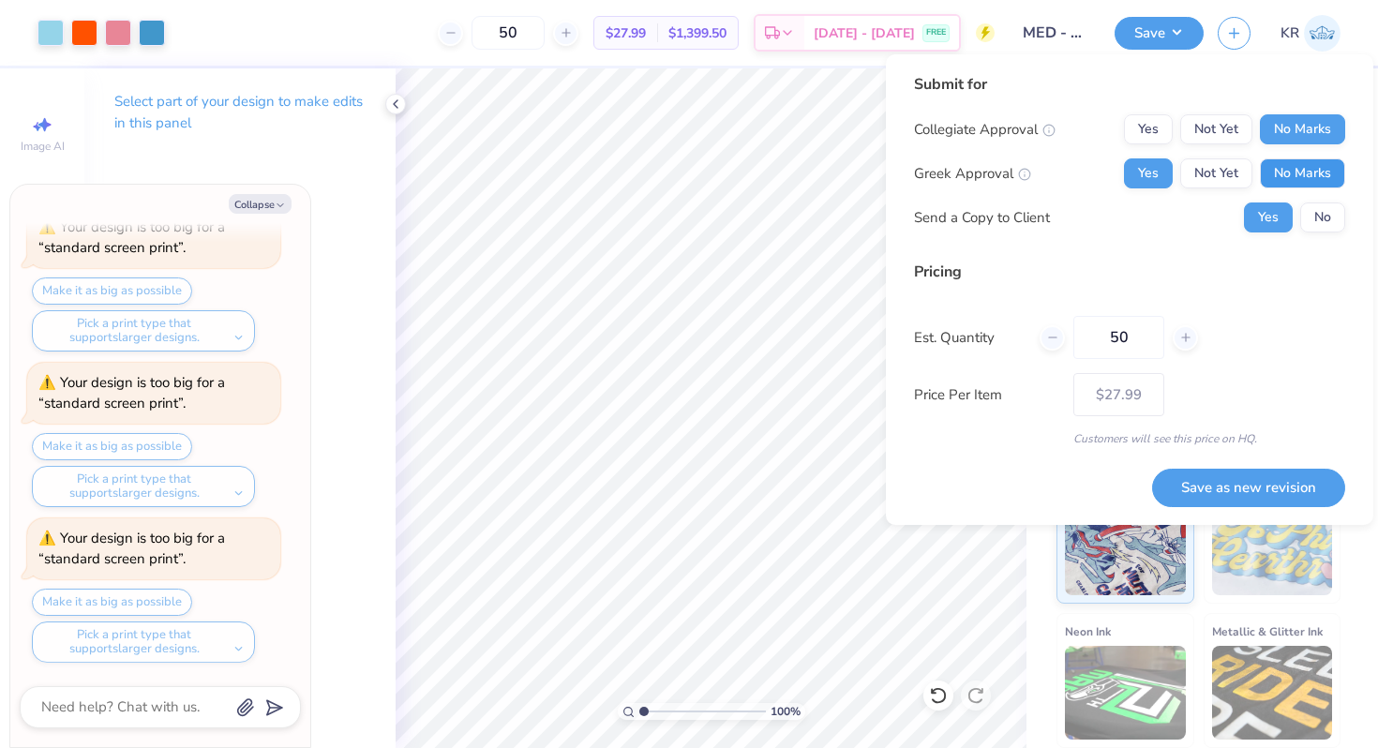
click at [1284, 171] on button "No Marks" at bounding box center [1302, 173] width 85 height 30
click at [1206, 490] on button "Save as new revision" at bounding box center [1248, 488] width 193 height 38
type input "$27.99"
type textarea "x"
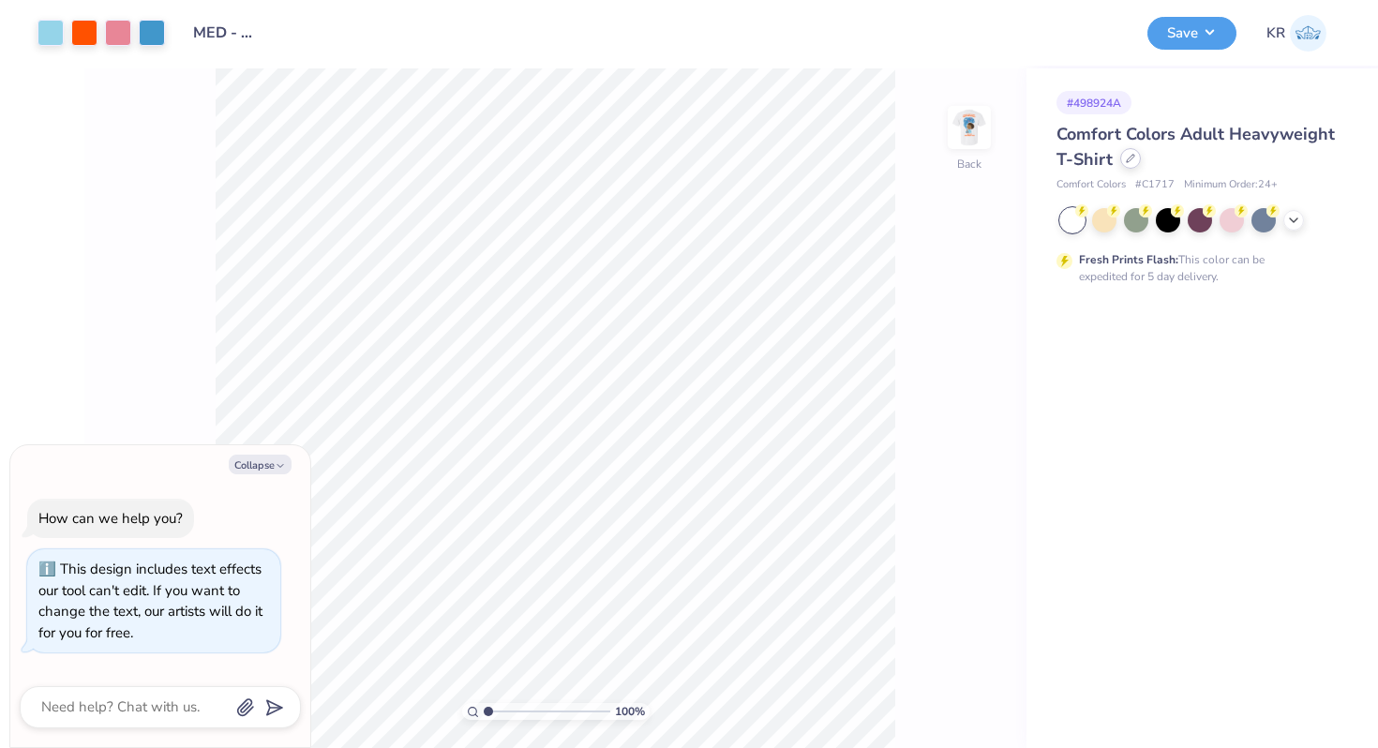
click at [1131, 165] on div at bounding box center [1130, 158] width 21 height 21
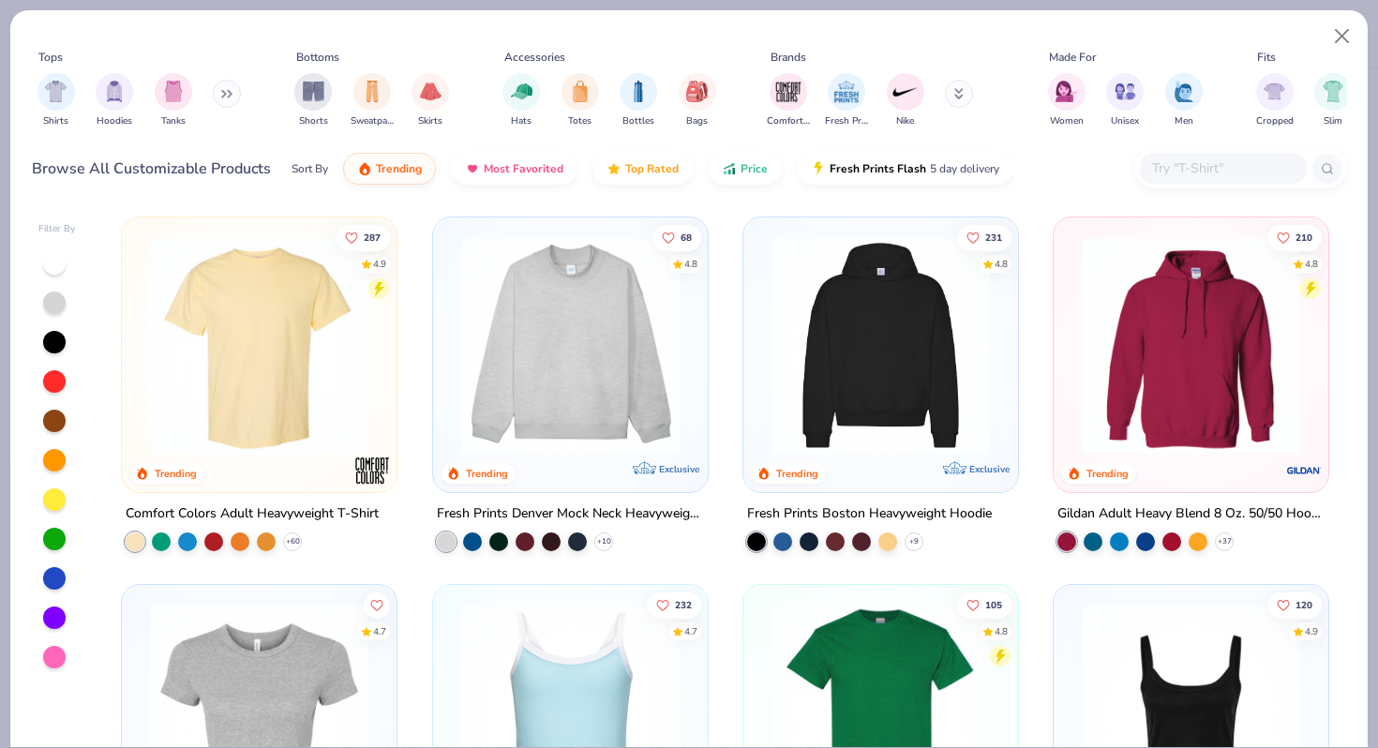
type textarea "x"
click at [1173, 175] on input "text" at bounding box center [1222, 168] width 144 height 22
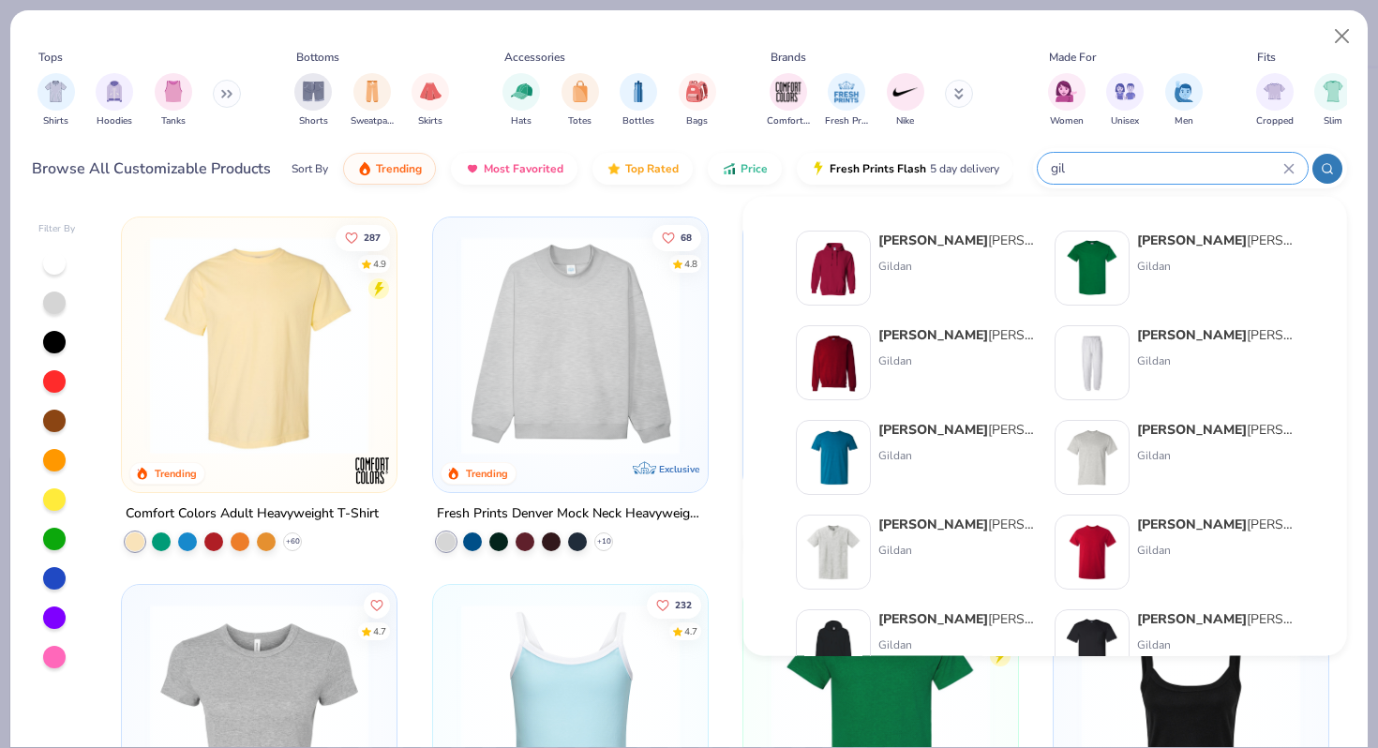
type input "gil"
click at [1163, 240] on div "Gil dan Adult Heavy Cotton T-Shirt" at bounding box center [1215, 241] width 157 height 20
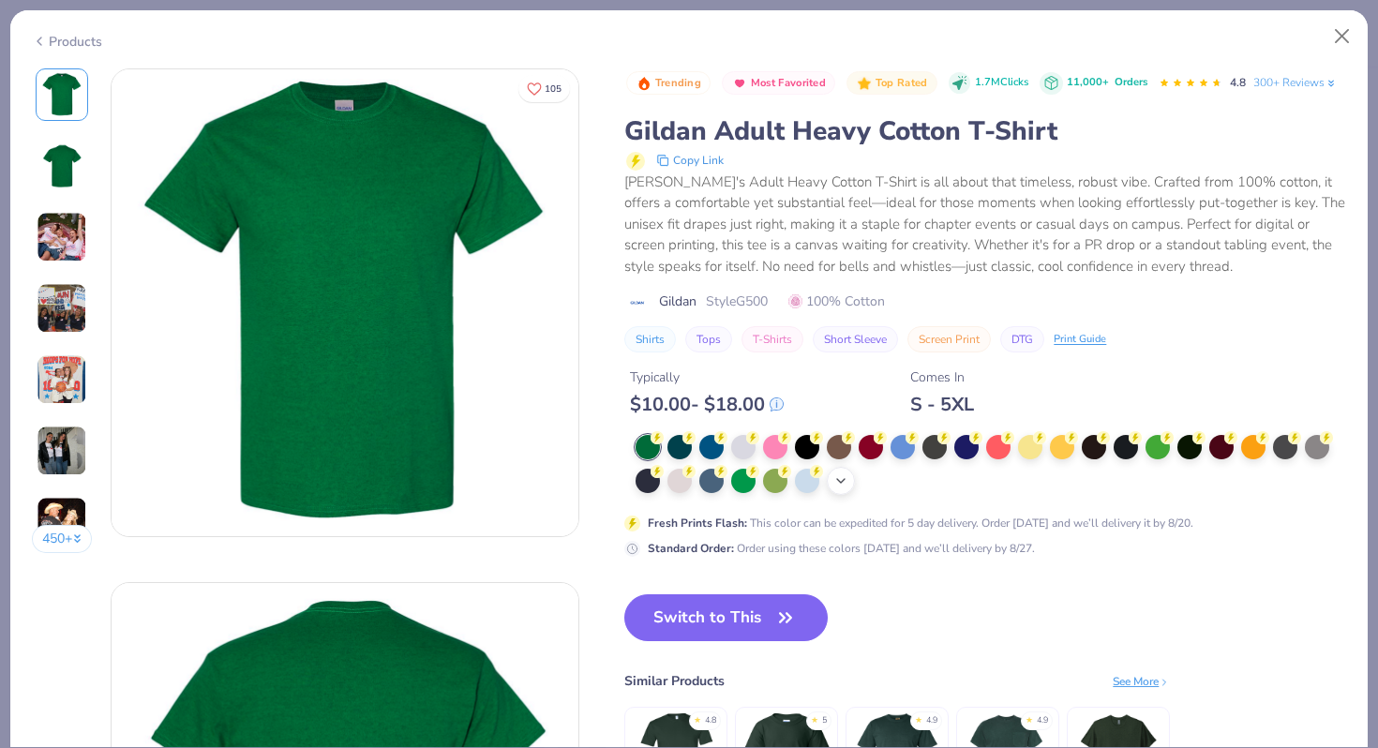
click at [838, 483] on icon at bounding box center [840, 480] width 15 height 15
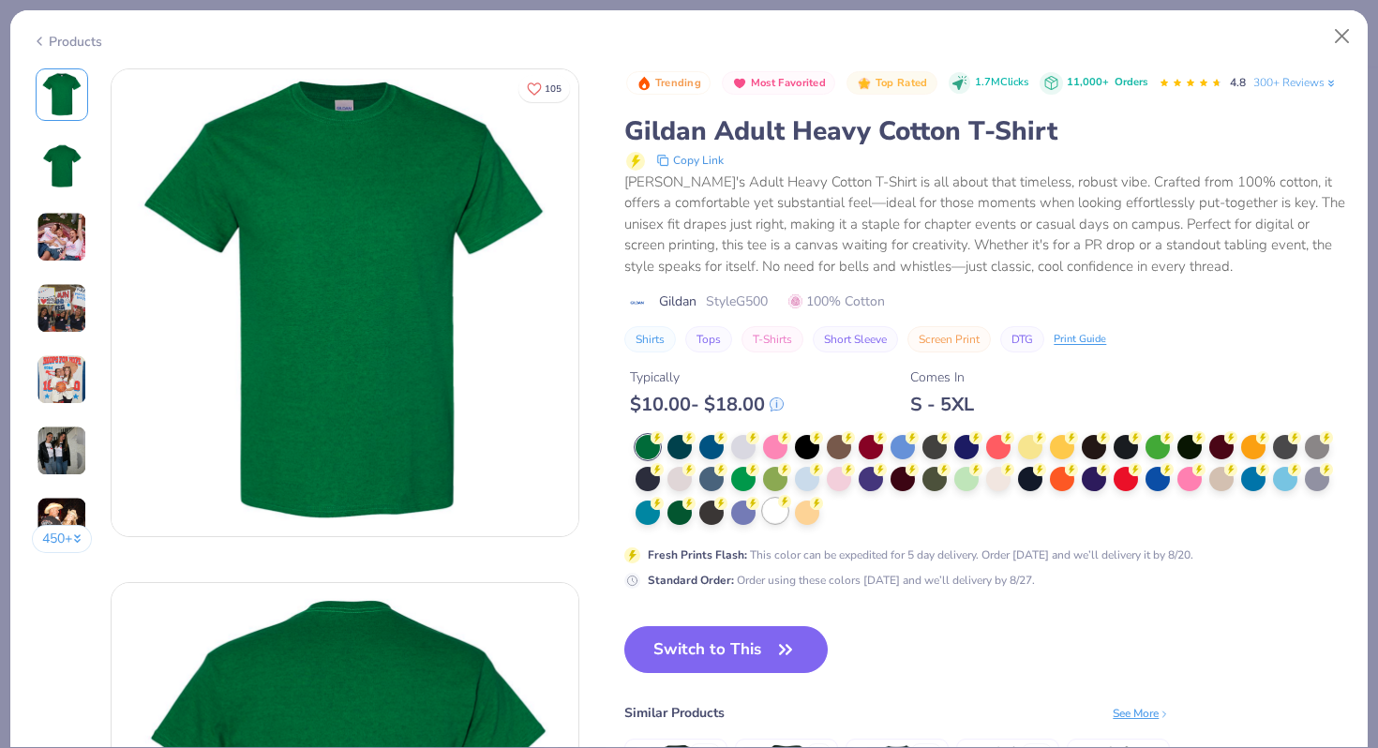
click at [771, 511] on div at bounding box center [775, 511] width 24 height 24
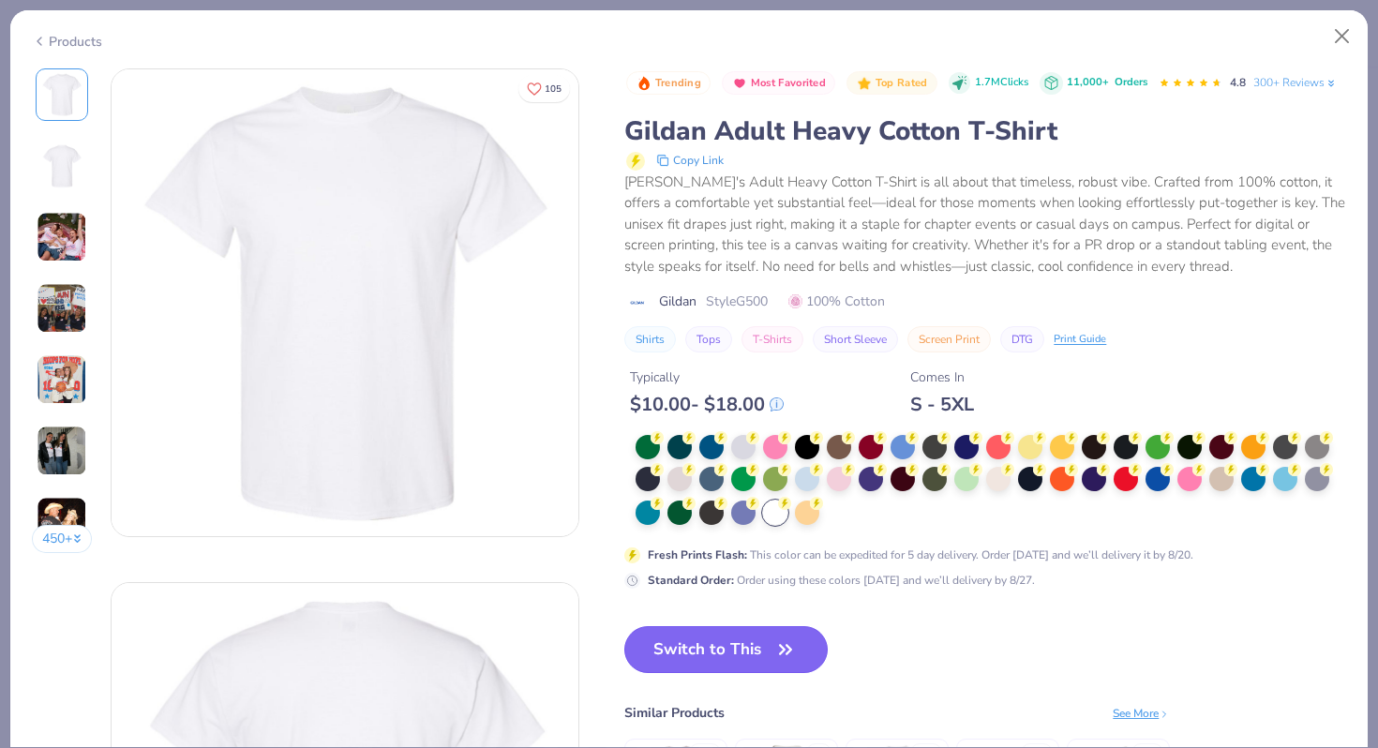
click at [753, 657] on button "Switch to This" at bounding box center [725, 649] width 203 height 47
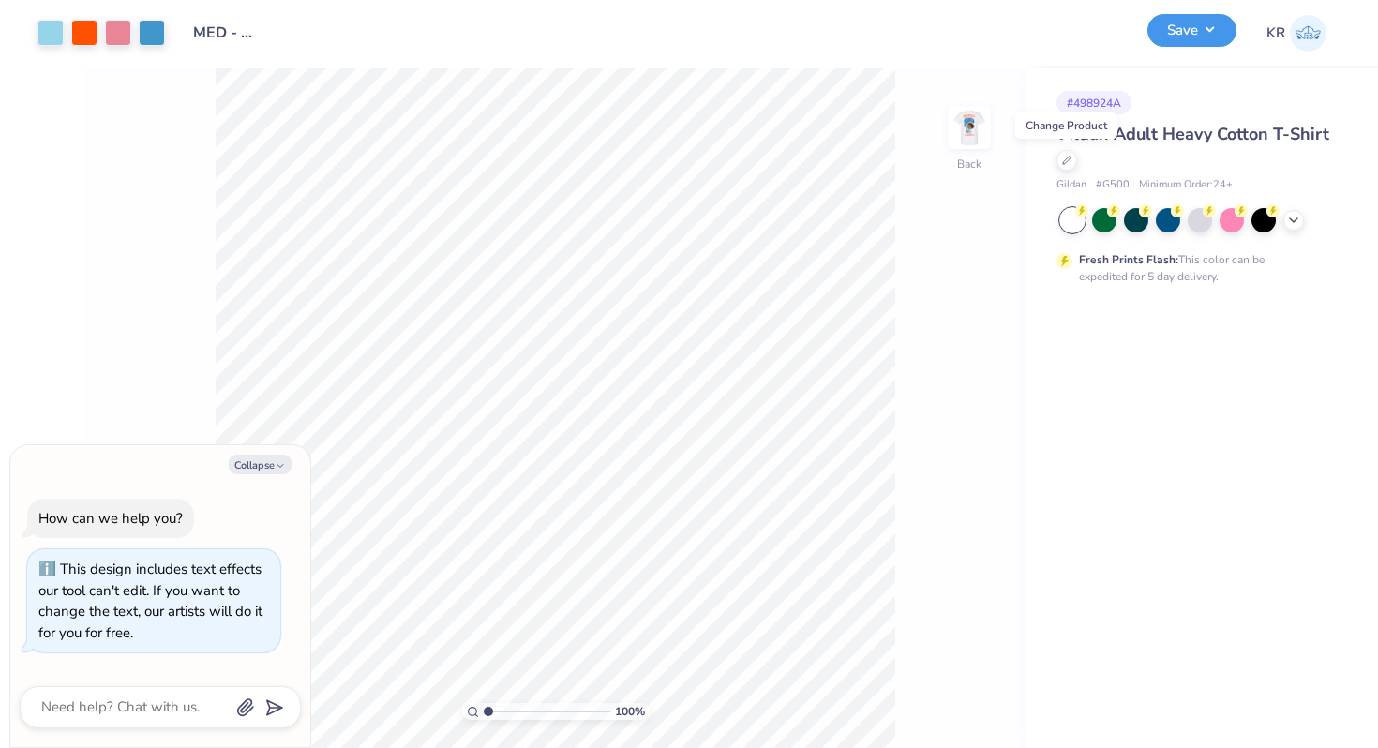
click at [1212, 28] on button "Save" at bounding box center [1191, 30] width 89 height 33
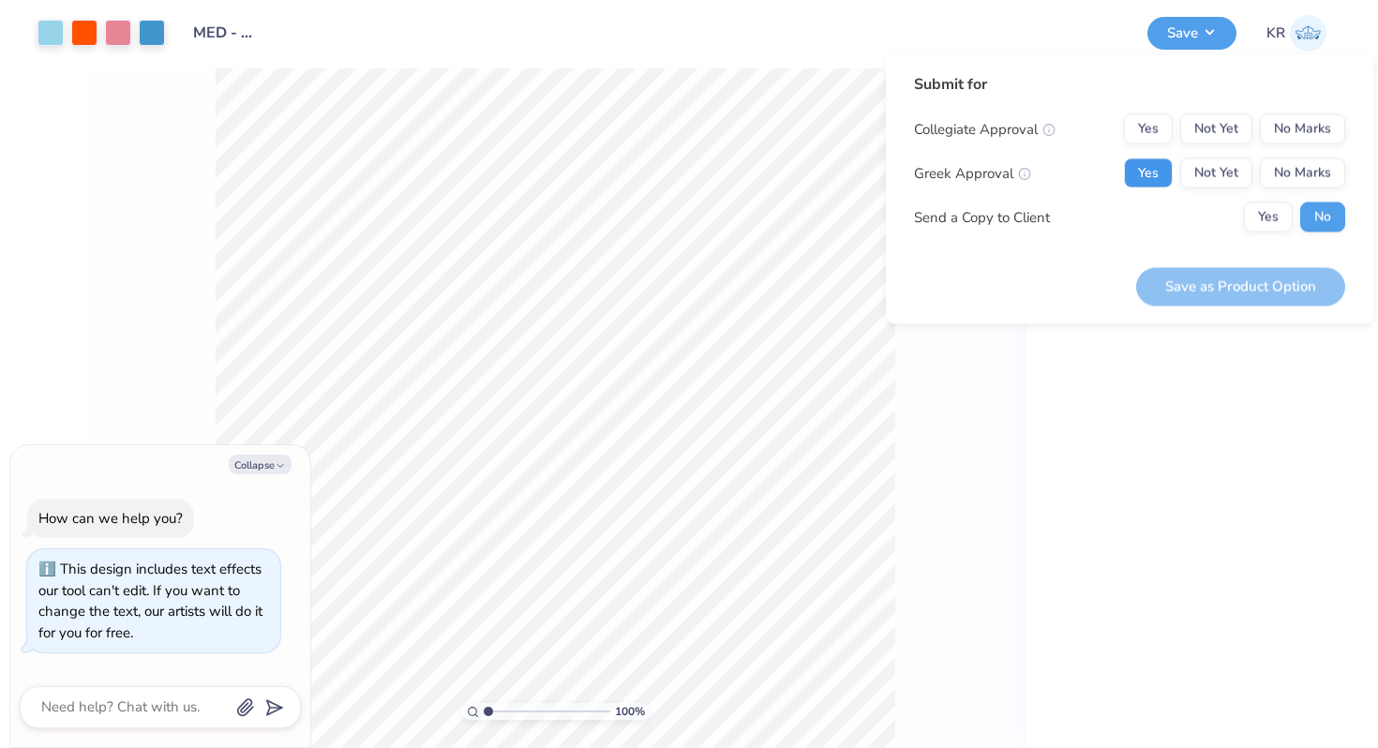
click at [1160, 170] on button "Yes" at bounding box center [1148, 173] width 49 height 30
click at [1284, 136] on button "No Marks" at bounding box center [1302, 129] width 85 height 30
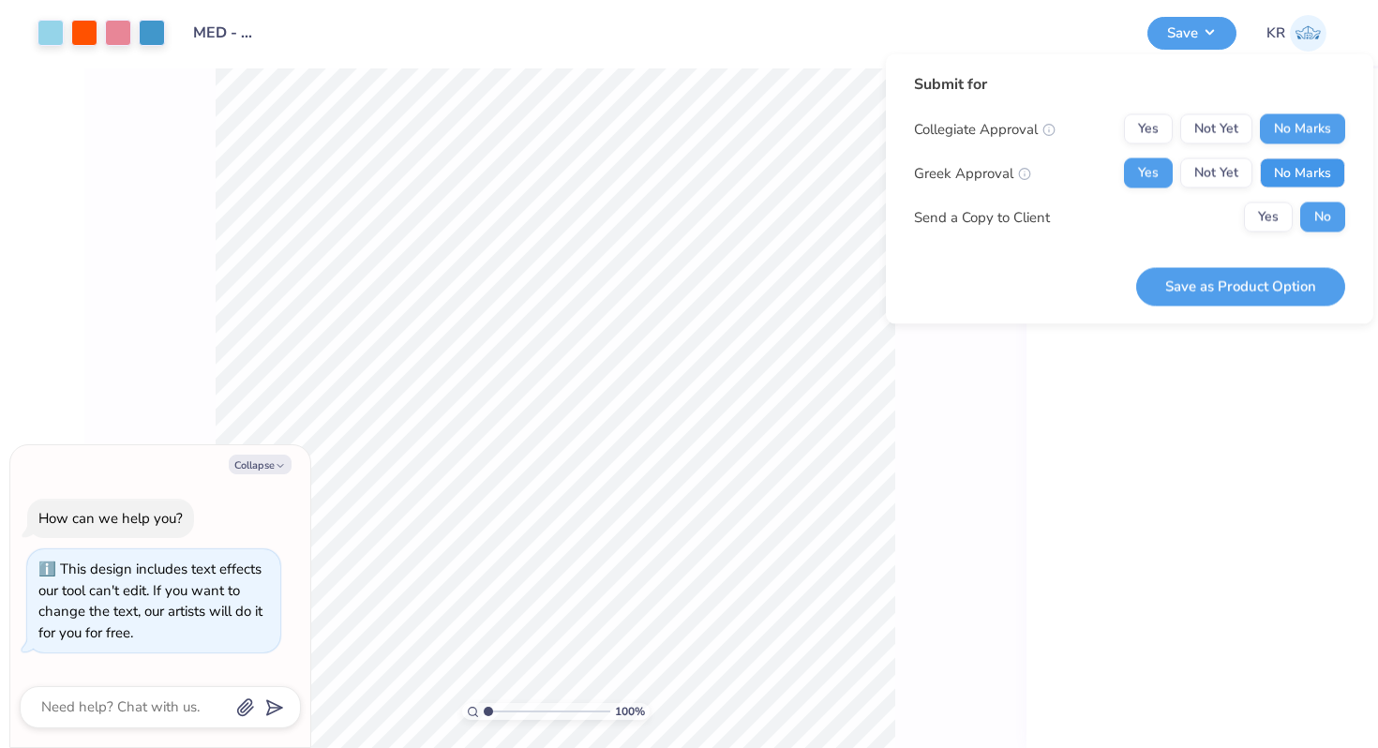
click at [1285, 175] on button "No Marks" at bounding box center [1302, 173] width 85 height 30
click at [1235, 276] on button "Save as Product Option" at bounding box center [1240, 286] width 209 height 38
type textarea "x"
